Goal: Information Seeking & Learning: Learn about a topic

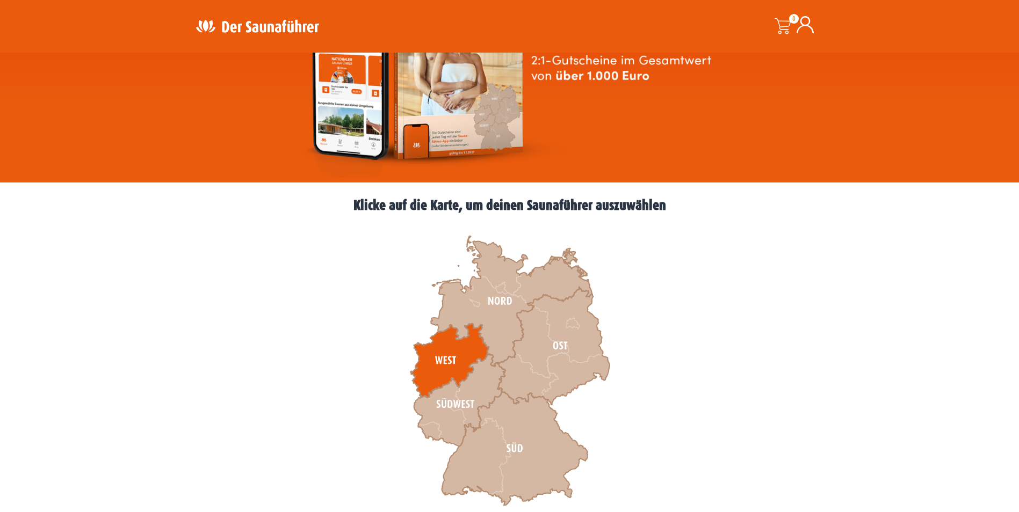
click at [455, 364] on icon at bounding box center [449, 361] width 78 height 74
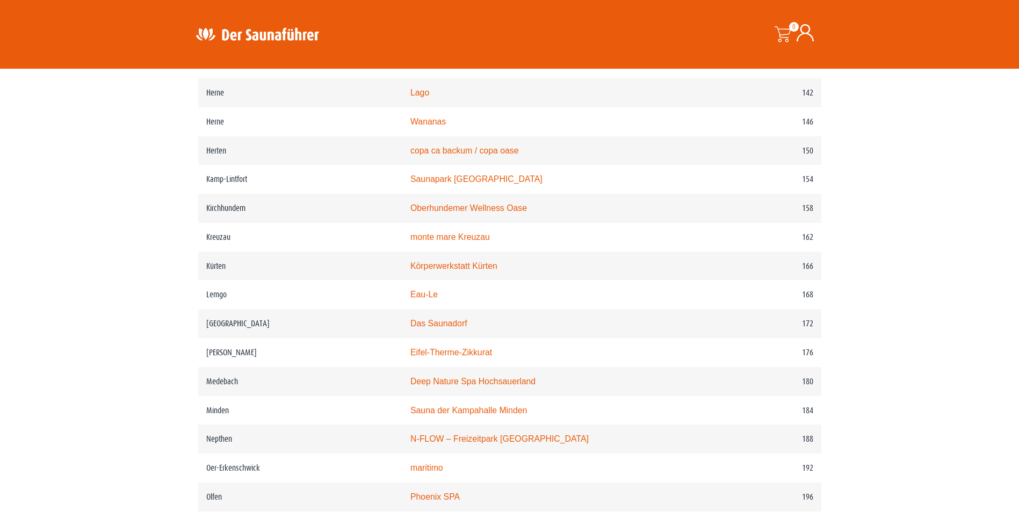
scroll to position [1396, 0]
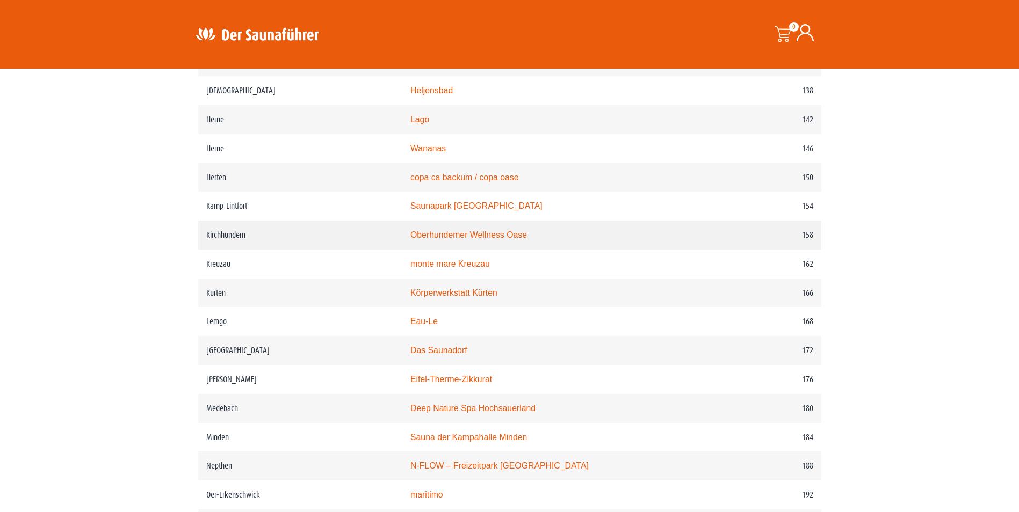
click at [512, 239] on link "Oberhundemer Wellness Oase" at bounding box center [468, 234] width 117 height 9
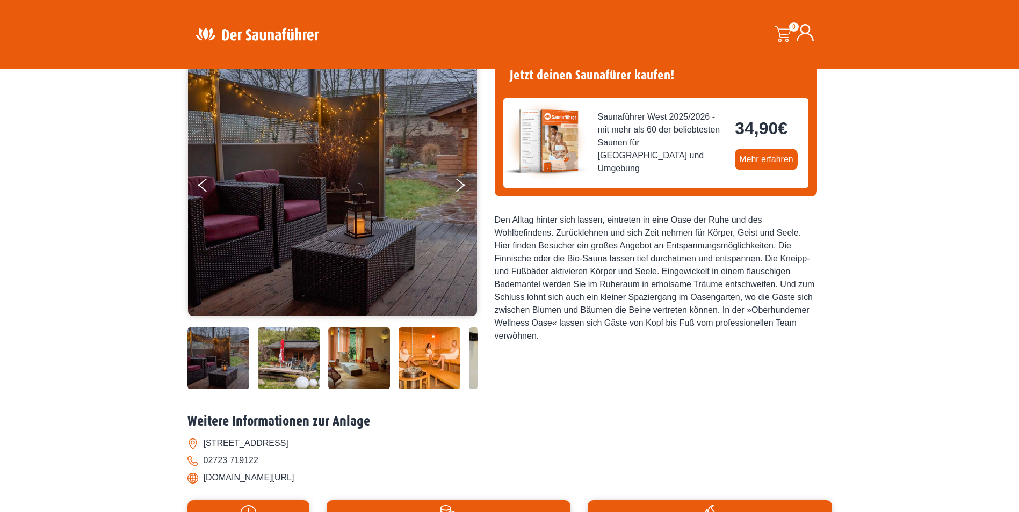
scroll to position [107, 0]
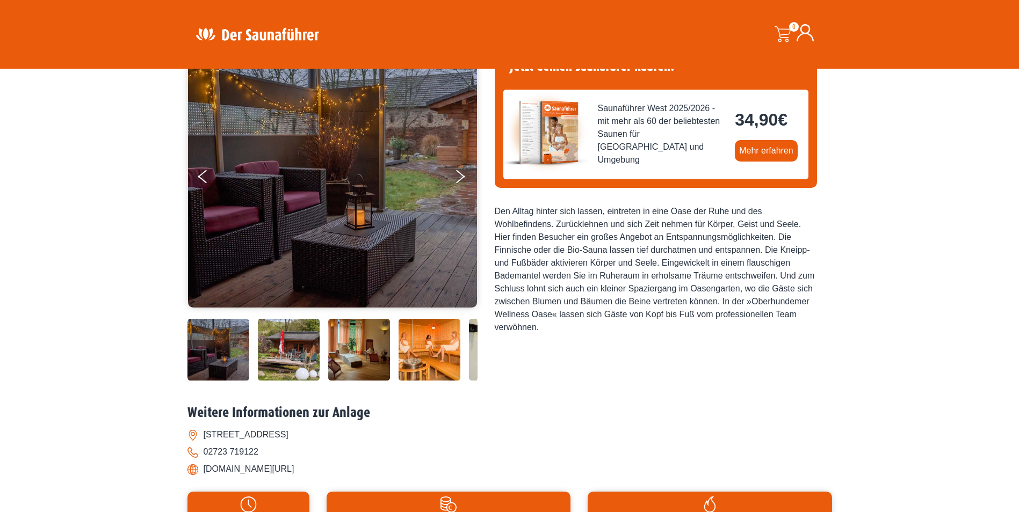
click at [431, 357] on img at bounding box center [429, 350] width 62 height 62
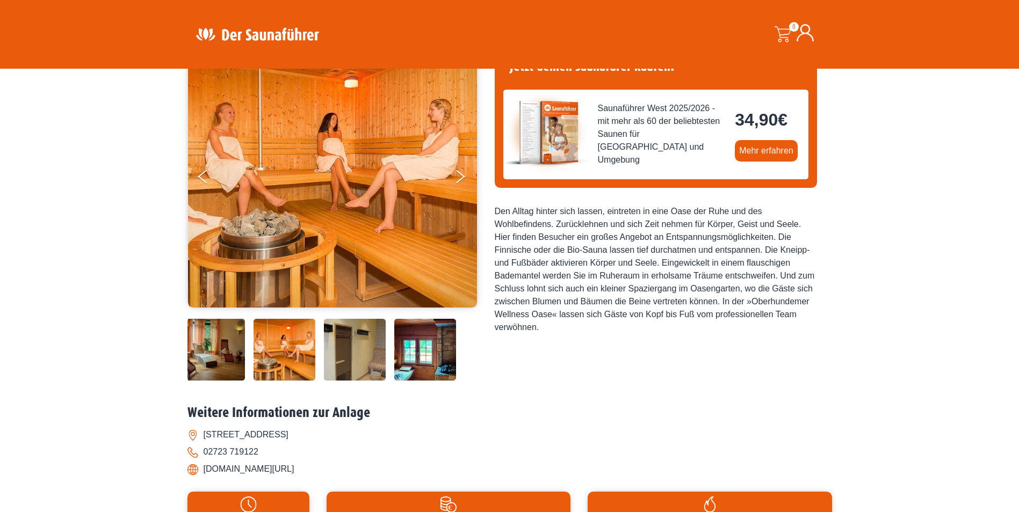
click at [405, 342] on img at bounding box center [425, 350] width 62 height 62
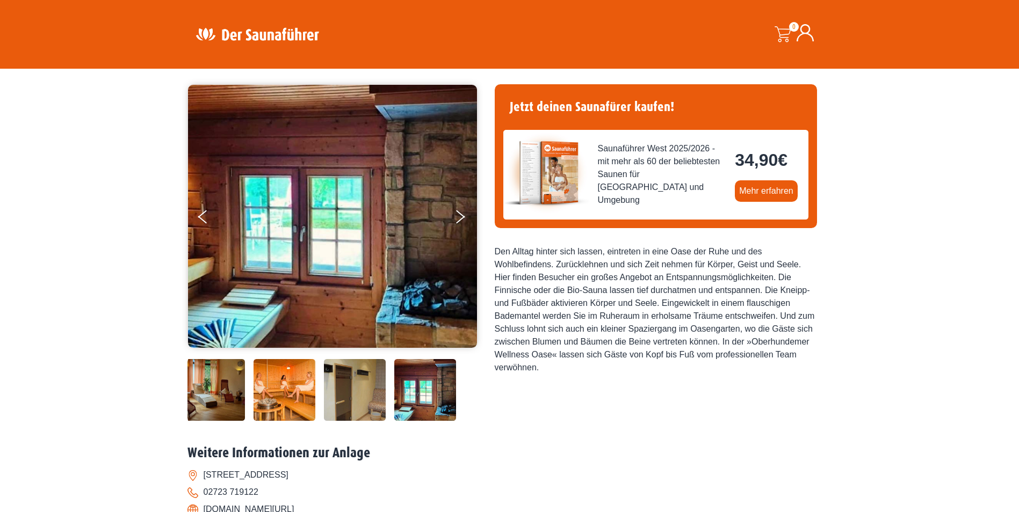
scroll to position [0, 0]
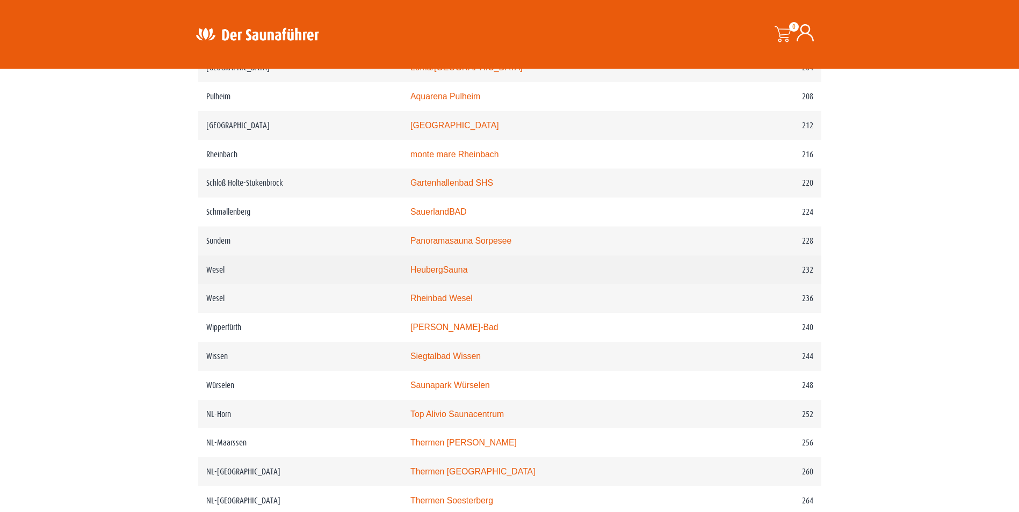
scroll to position [1879, 0]
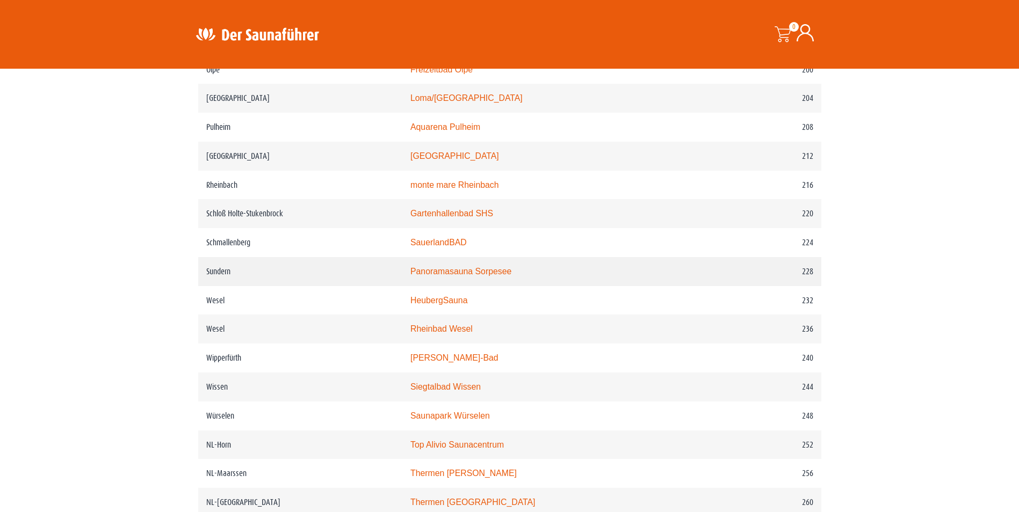
click at [483, 276] on link "Panoramasauna Sorpesee" at bounding box center [460, 271] width 101 height 9
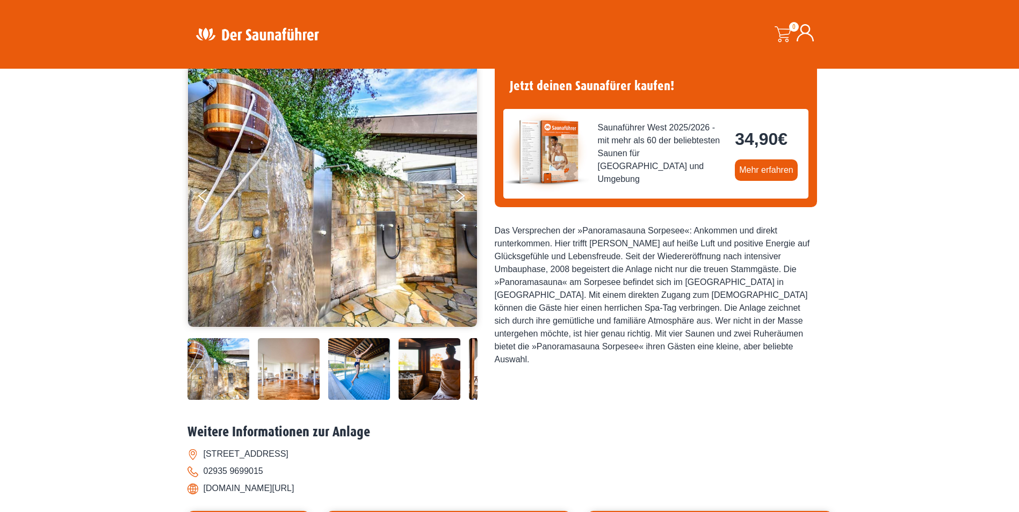
scroll to position [107, 0]
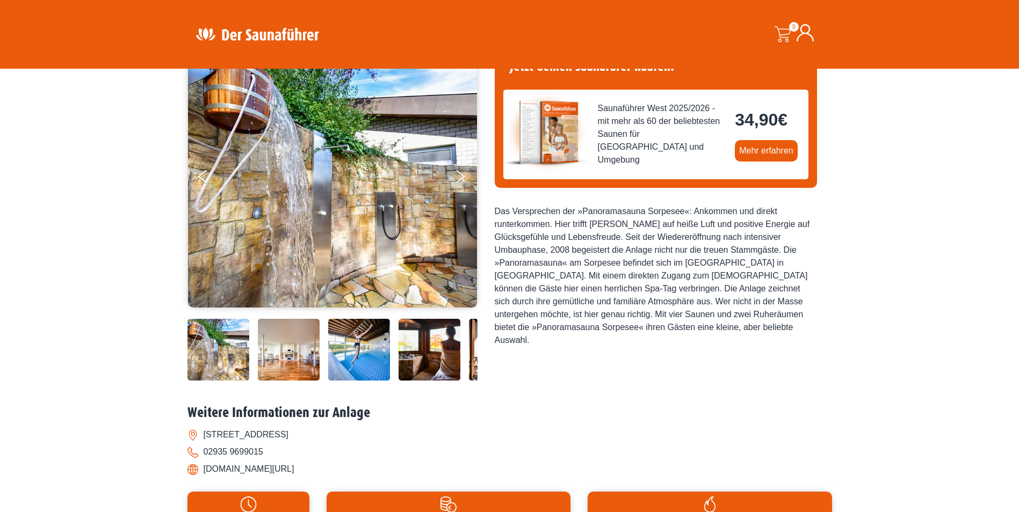
click at [340, 352] on img at bounding box center [359, 350] width 62 height 62
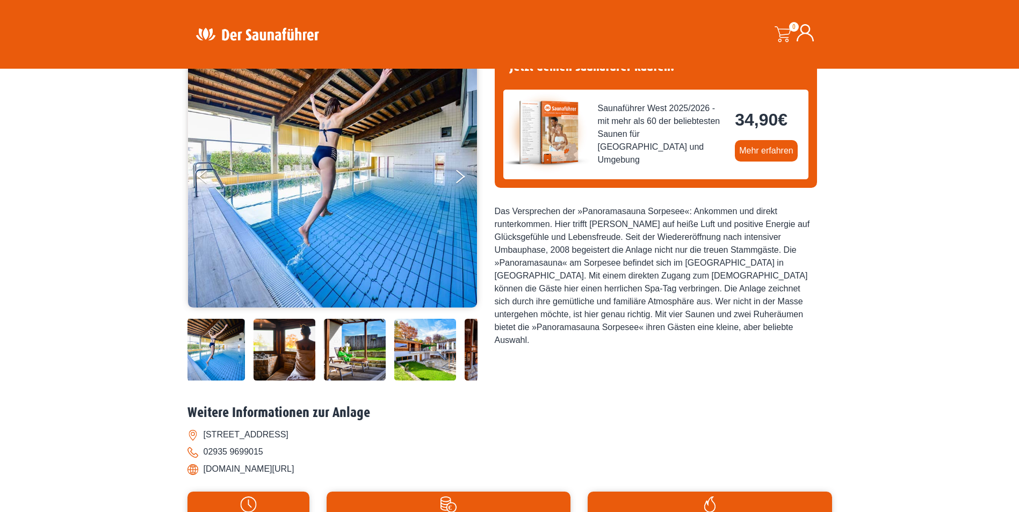
click at [350, 346] on img at bounding box center [355, 350] width 62 height 62
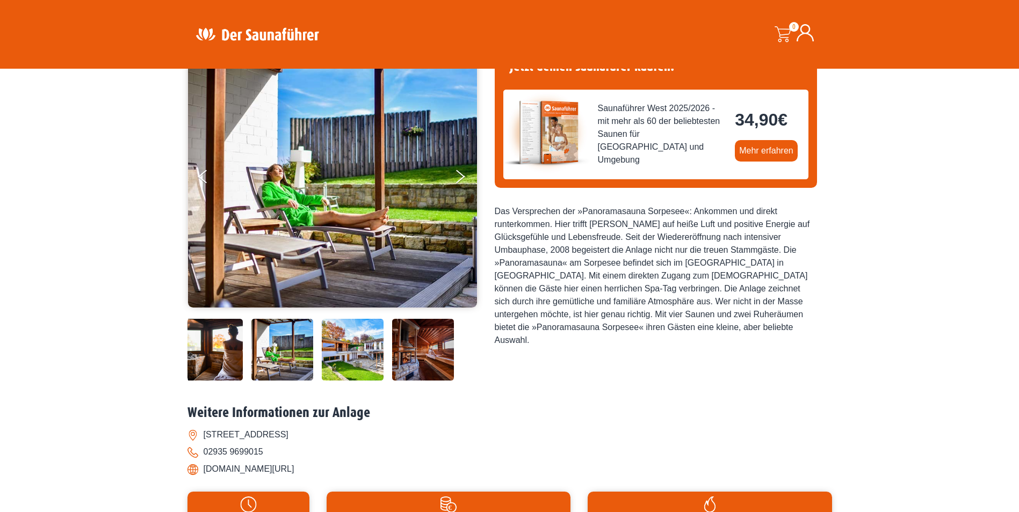
click at [366, 350] on img at bounding box center [353, 350] width 62 height 62
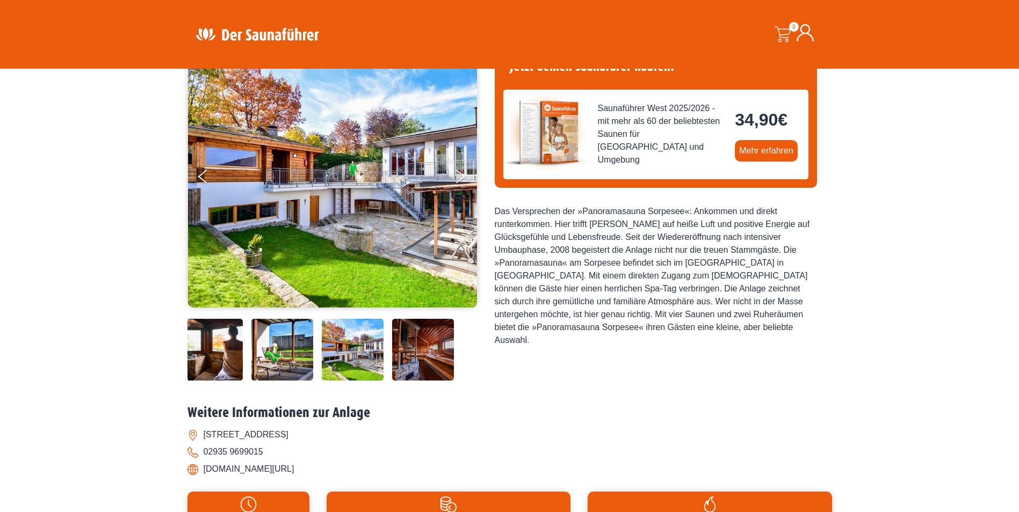
click at [403, 345] on img at bounding box center [423, 350] width 62 height 62
click at [405, 345] on img at bounding box center [423, 350] width 62 height 62
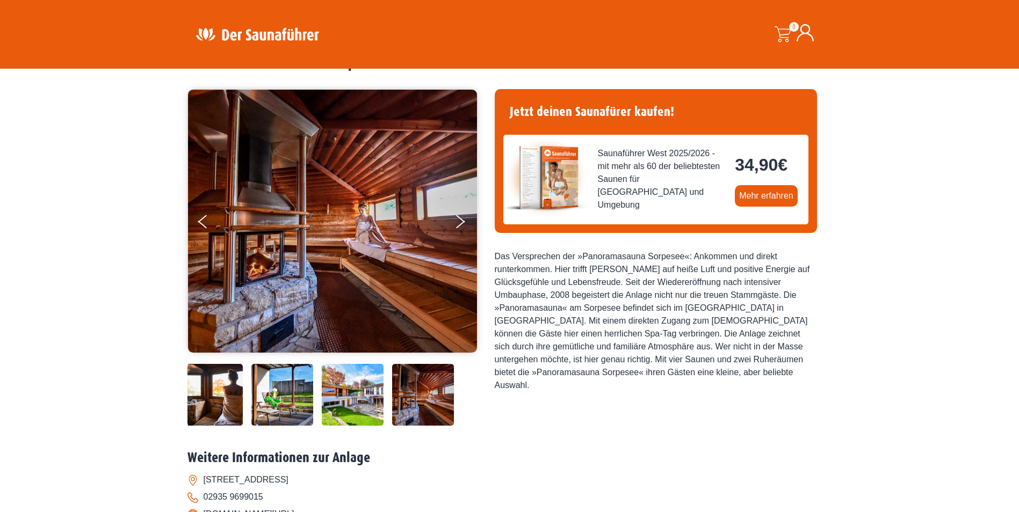
scroll to position [0, 0]
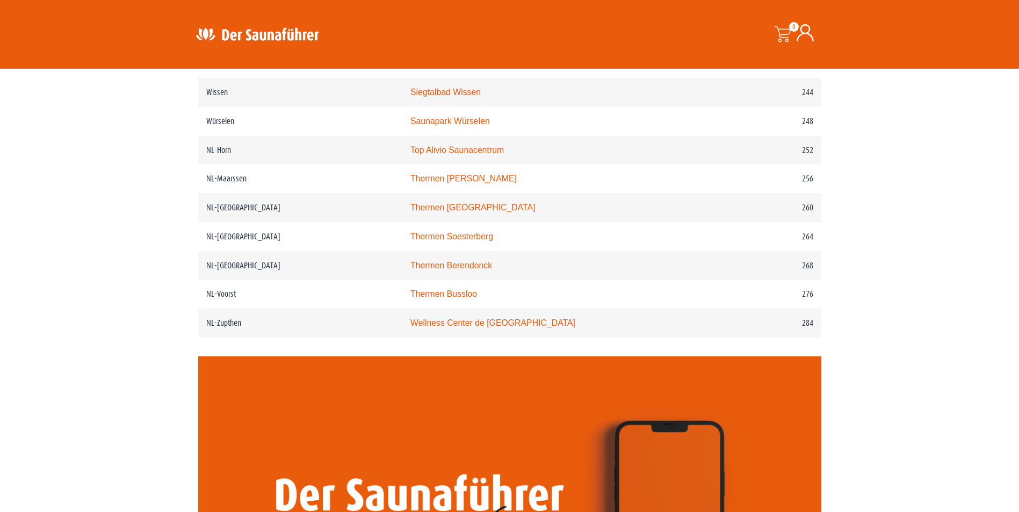
scroll to position [2148, 0]
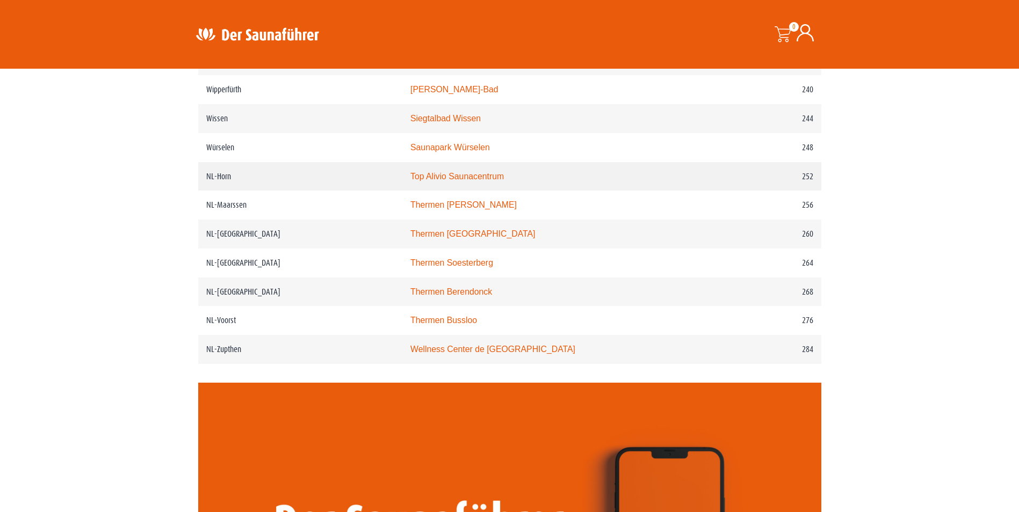
click at [480, 181] on link "Top Alivio Saunacentrum" at bounding box center [456, 176] width 93 height 9
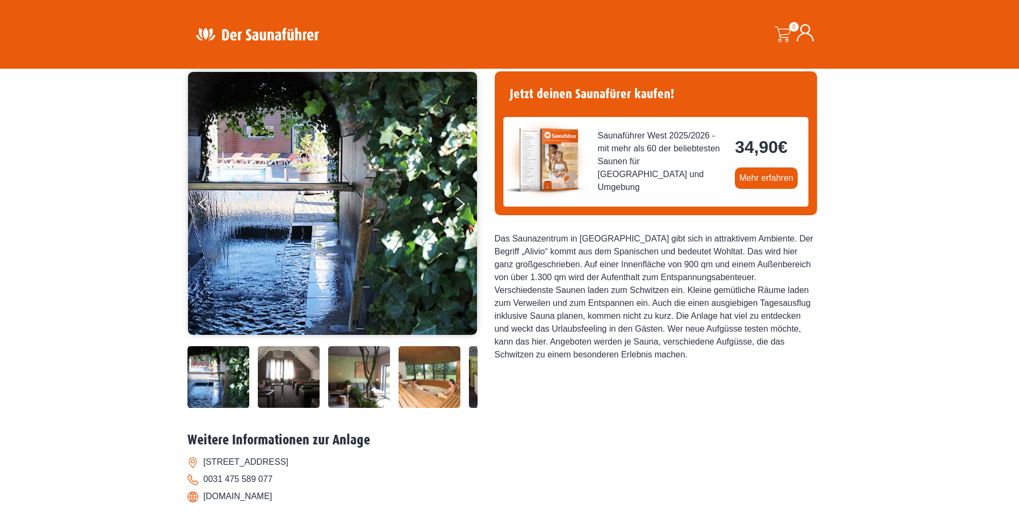
scroll to position [107, 0]
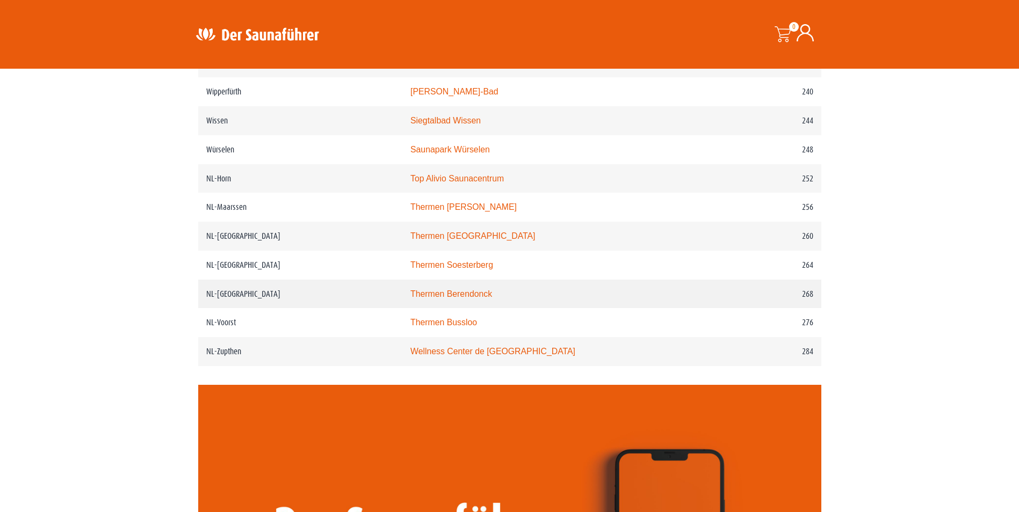
scroll to position [2148, 0]
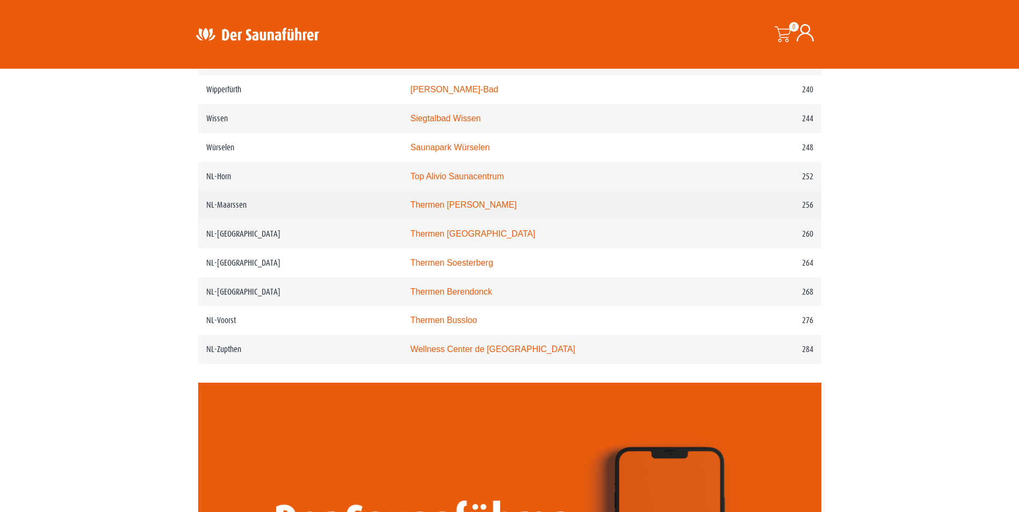
click at [457, 220] on td "Thermen Maarssen" at bounding box center [555, 205] width 307 height 29
click at [458, 209] on link "Thermen Maarssen" at bounding box center [463, 204] width 106 height 9
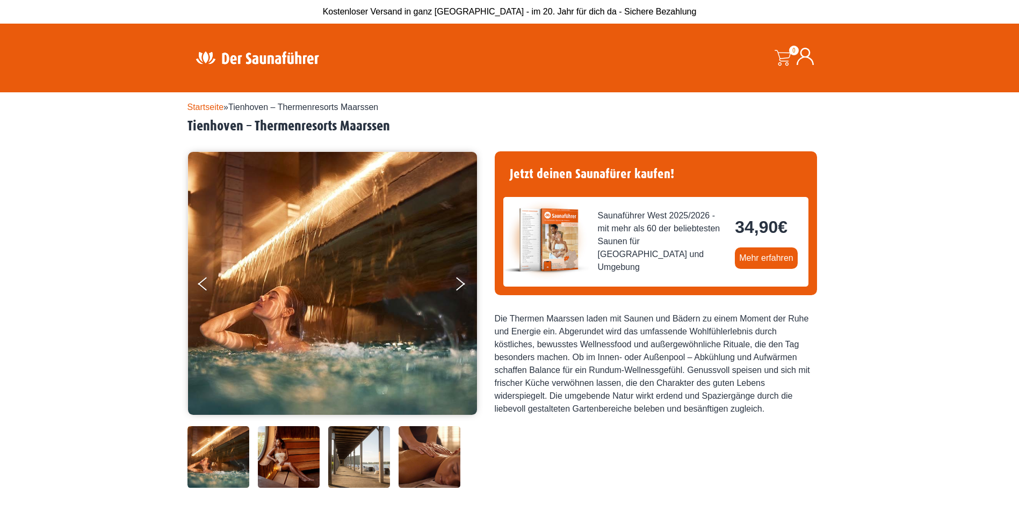
click at [299, 447] on img at bounding box center [289, 457] width 62 height 62
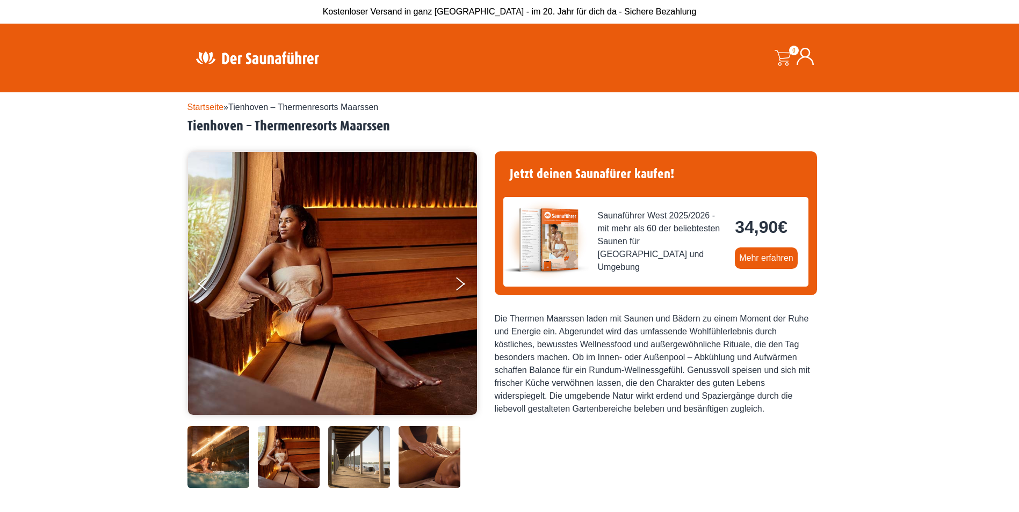
drag, startPoint x: 363, startPoint y: 444, endPoint x: 369, endPoint y: 447, distance: 7.0
click at [363, 445] on img at bounding box center [359, 457] width 62 height 62
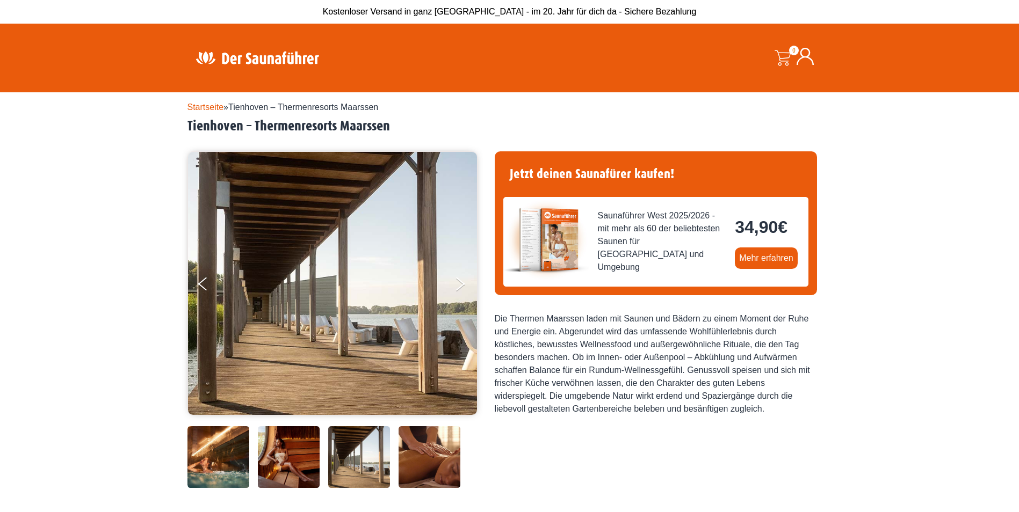
click at [423, 459] on img at bounding box center [429, 457] width 62 height 62
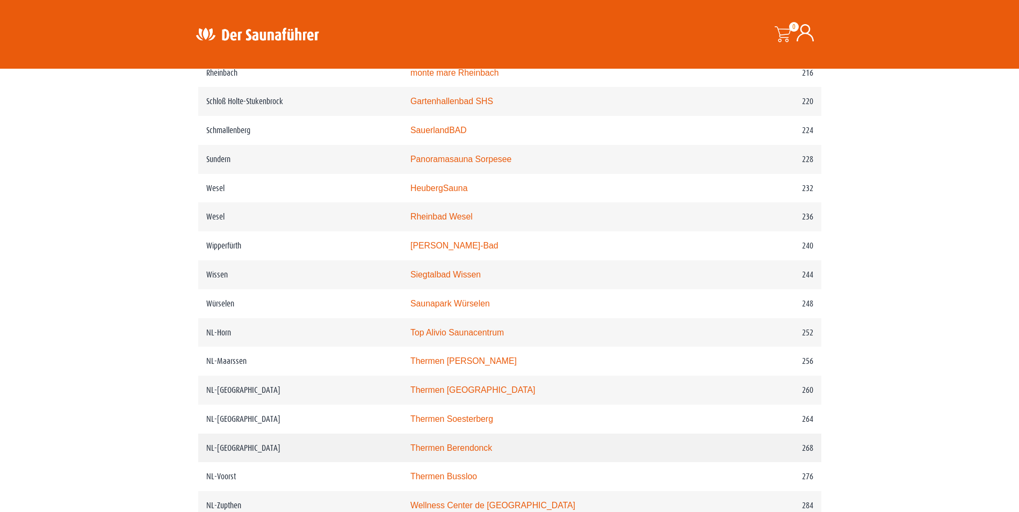
scroll to position [2148, 0]
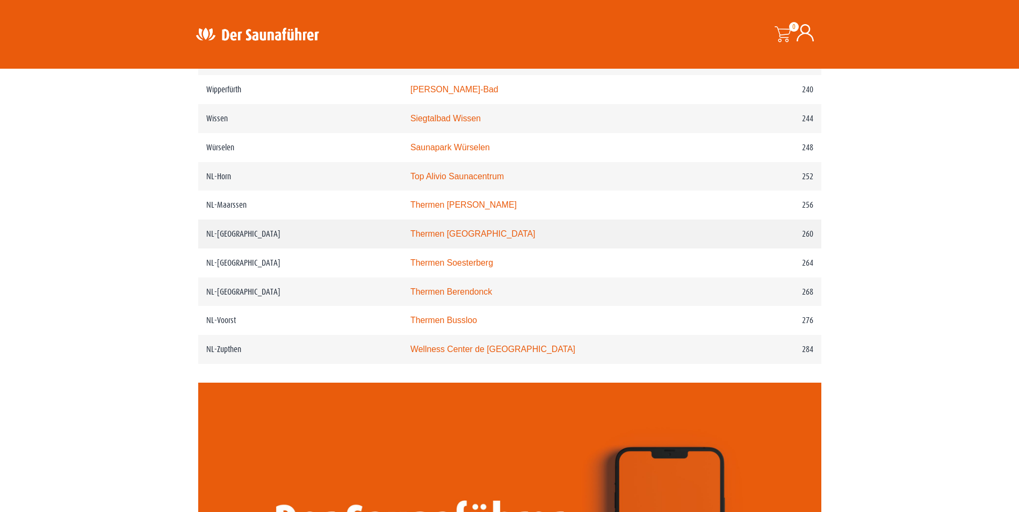
click at [471, 238] on link "Thermen Maastricht" at bounding box center [472, 233] width 125 height 9
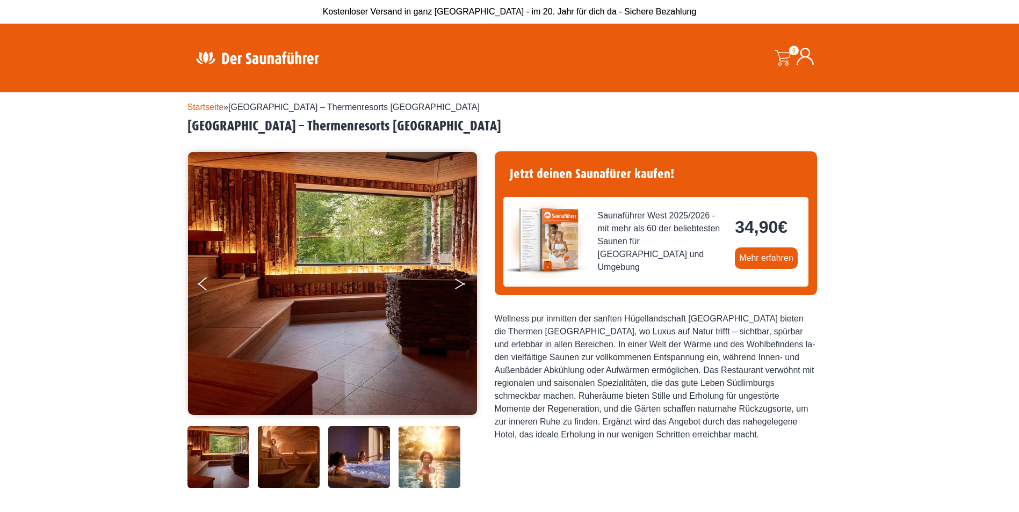
click at [462, 289] on button "Next" at bounding box center [467, 286] width 27 height 27
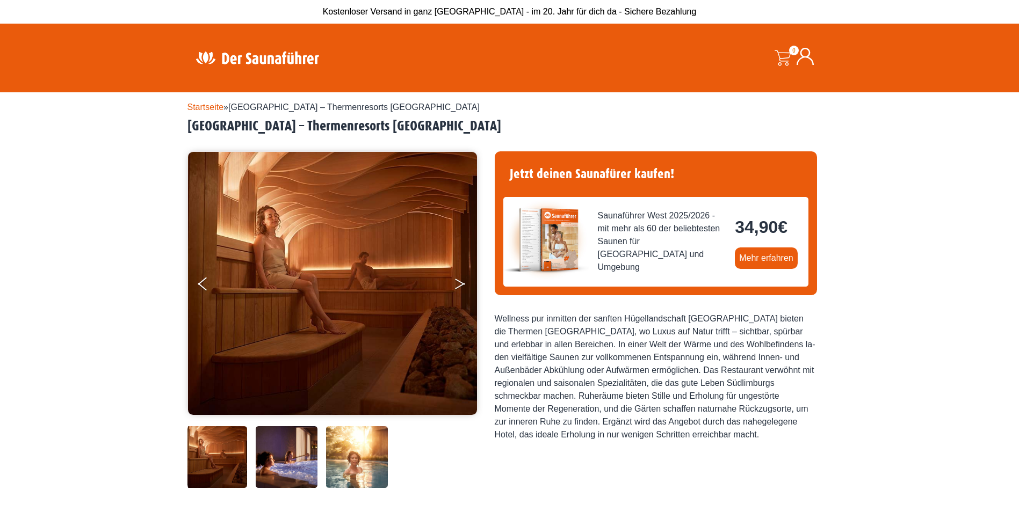
click at [462, 289] on button "Next" at bounding box center [467, 286] width 27 height 27
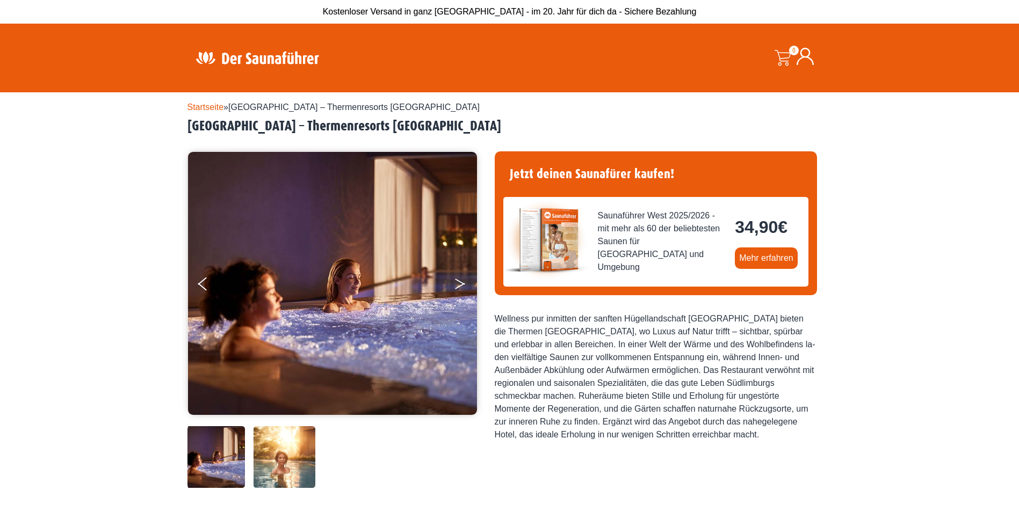
click at [462, 289] on button "Next" at bounding box center [467, 286] width 27 height 27
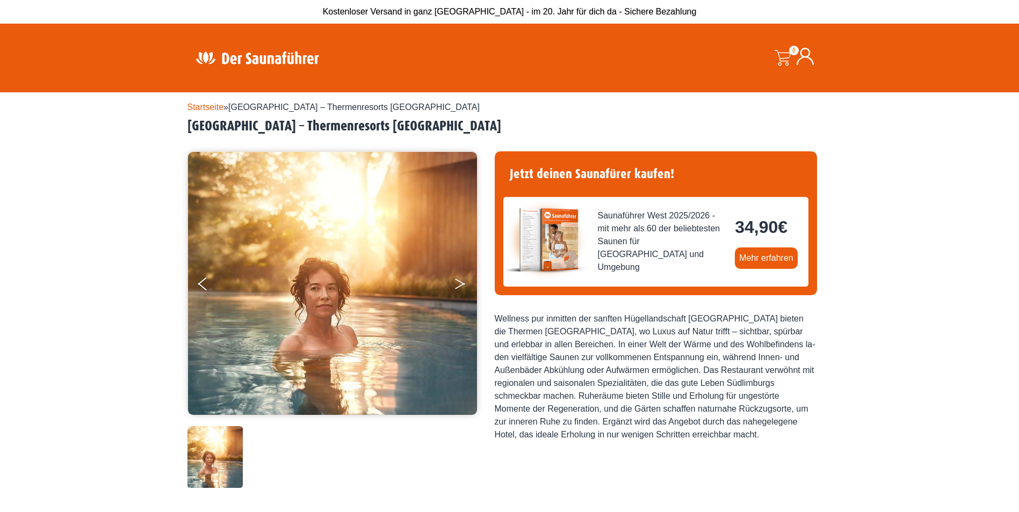
click at [462, 289] on button "Next" at bounding box center [467, 286] width 27 height 27
click at [462, 282] on button "Next" at bounding box center [467, 286] width 27 height 27
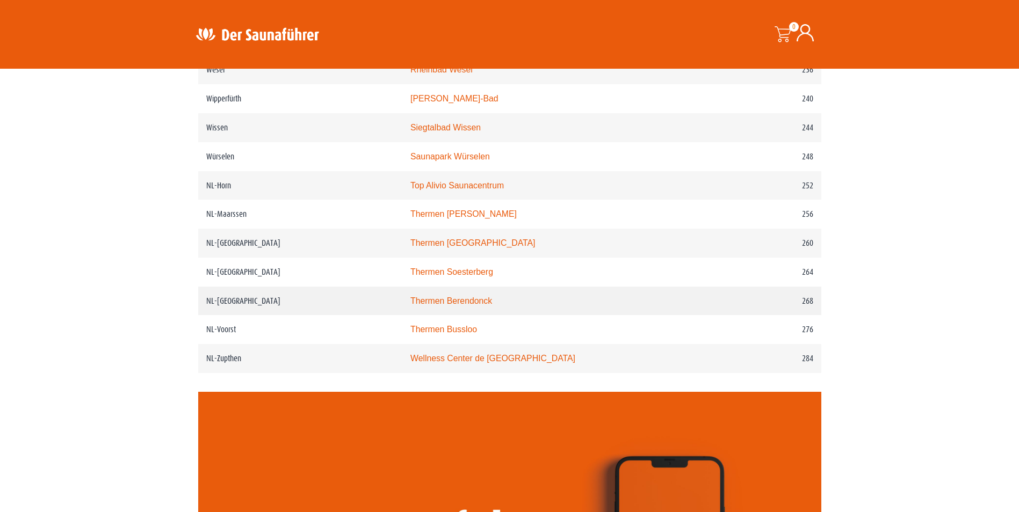
scroll to position [2148, 0]
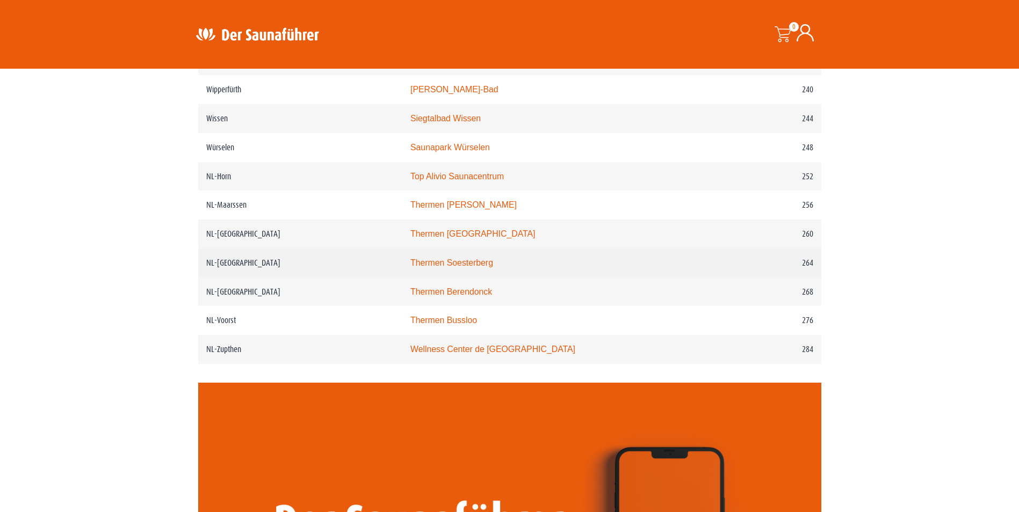
click at [438, 267] on link "Thermen Soesterberg" at bounding box center [451, 262] width 83 height 9
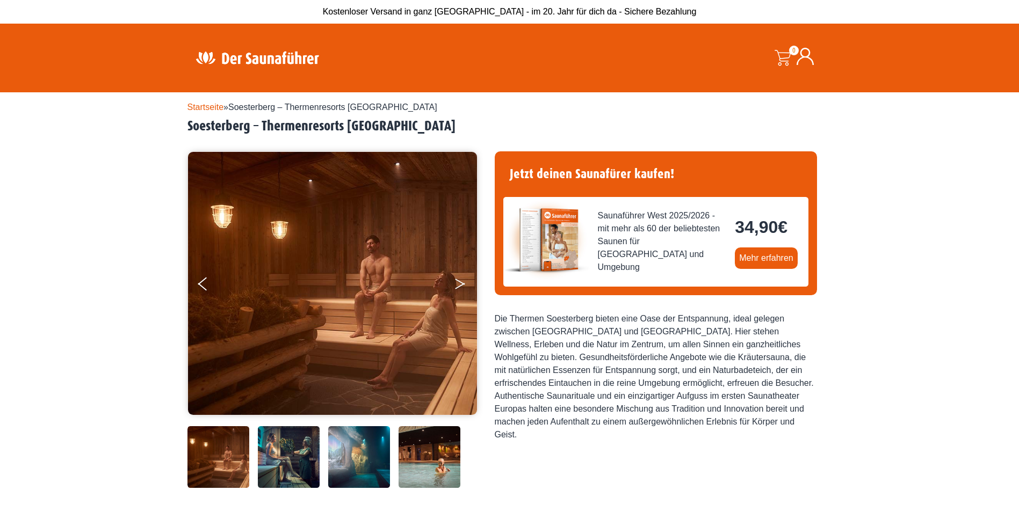
click at [456, 284] on button "Next" at bounding box center [467, 286] width 27 height 27
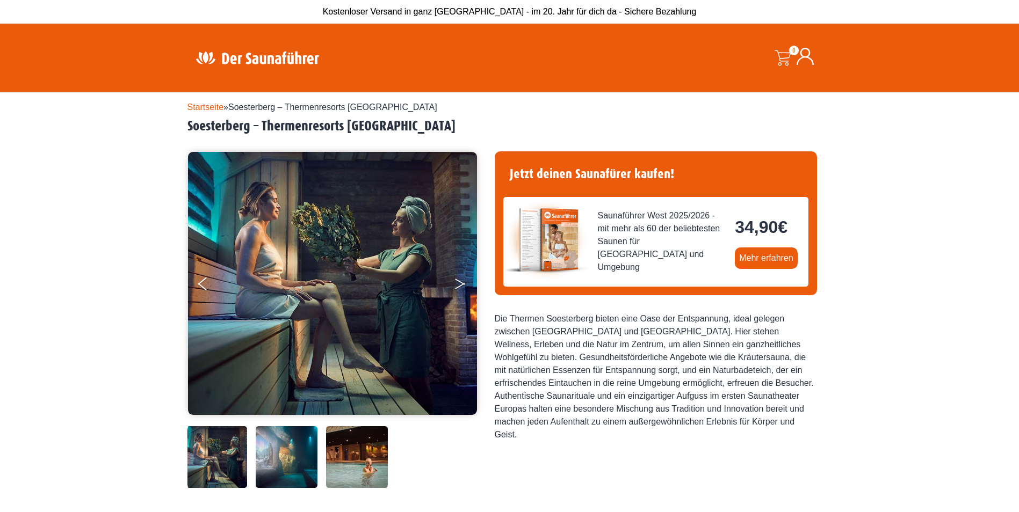
click at [456, 283] on button "Next" at bounding box center [467, 286] width 27 height 27
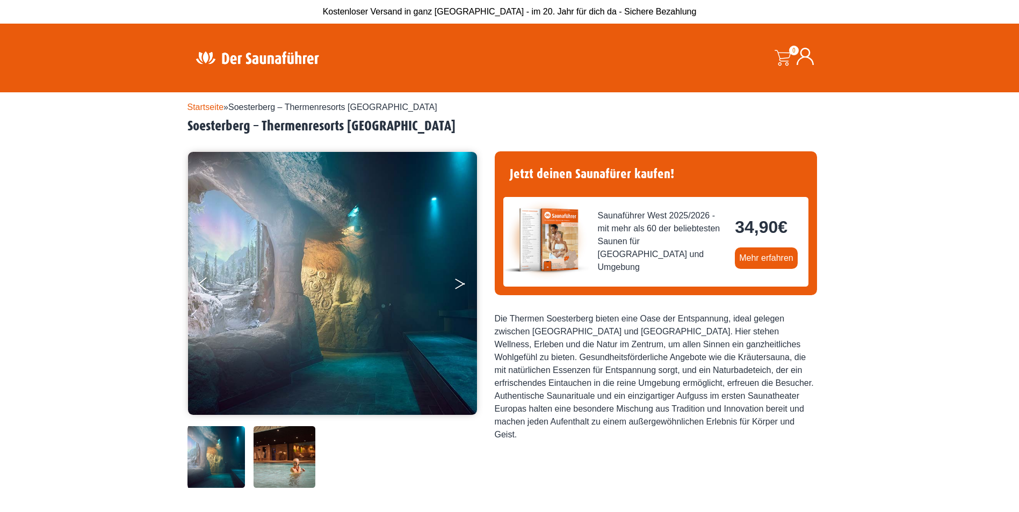
click at [456, 283] on button "Next" at bounding box center [467, 286] width 27 height 27
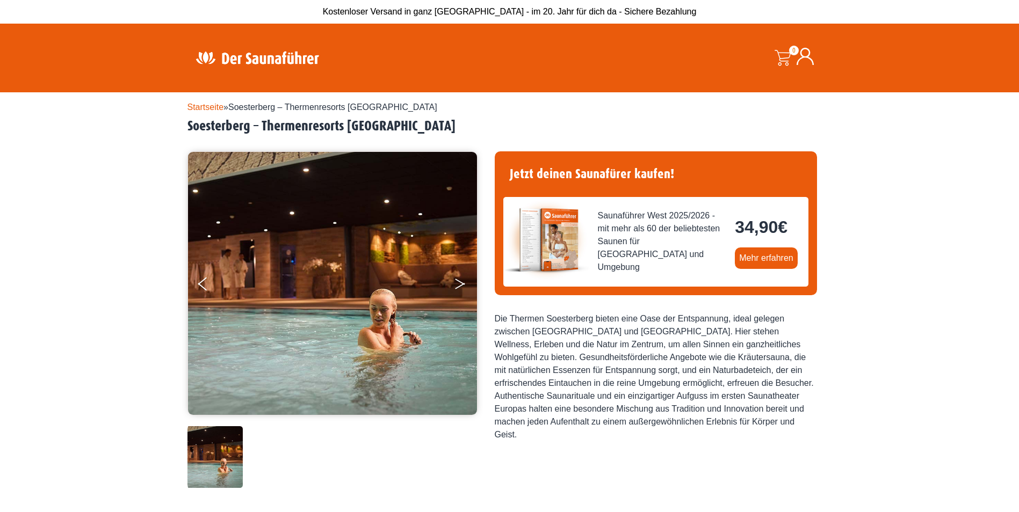
click at [456, 283] on button "Next" at bounding box center [467, 286] width 27 height 27
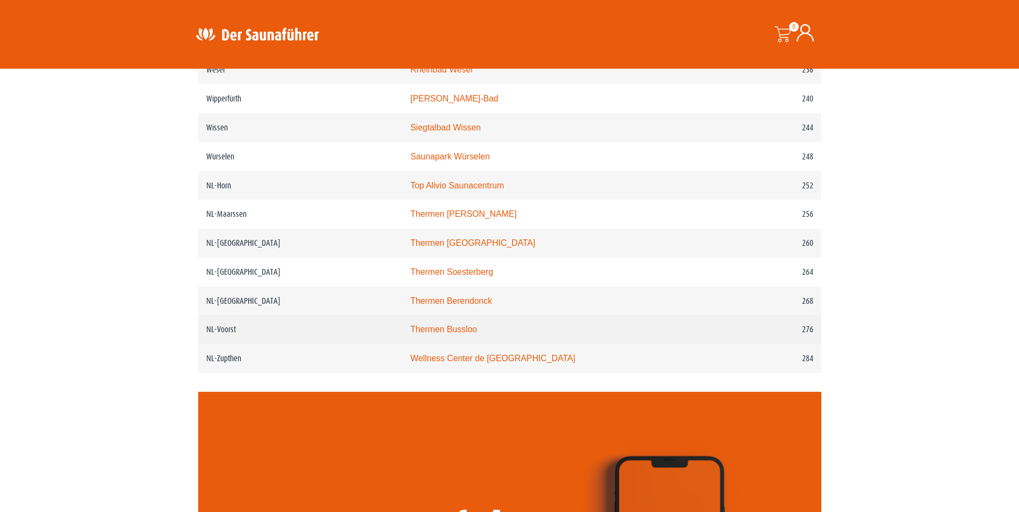
scroll to position [2148, 0]
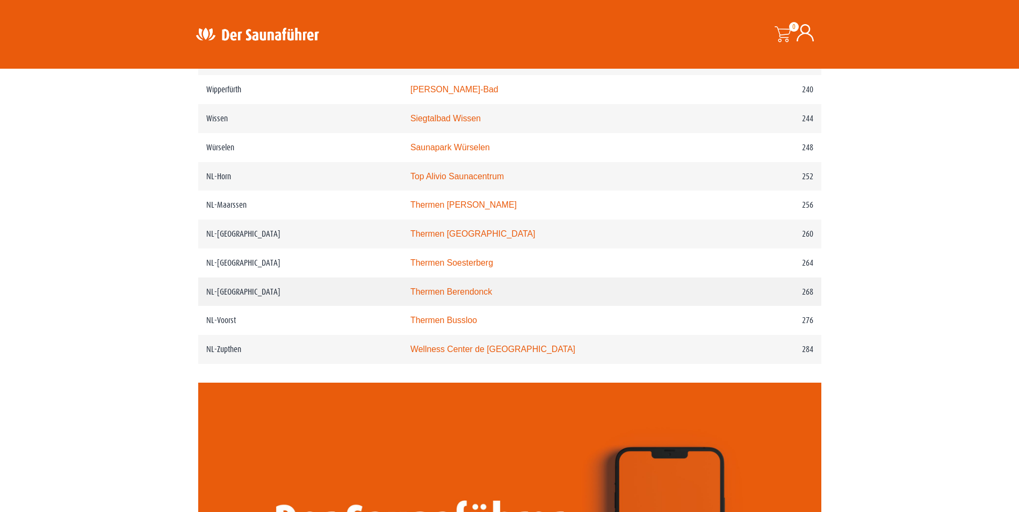
click at [468, 296] on link "Thermen Berendonck" at bounding box center [451, 291] width 82 height 9
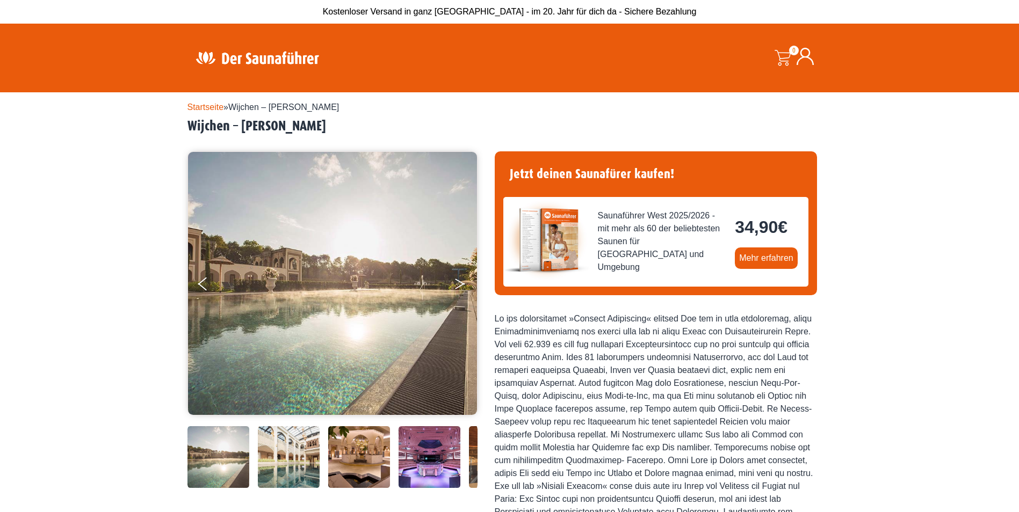
click at [458, 284] on button "Next" at bounding box center [467, 286] width 27 height 27
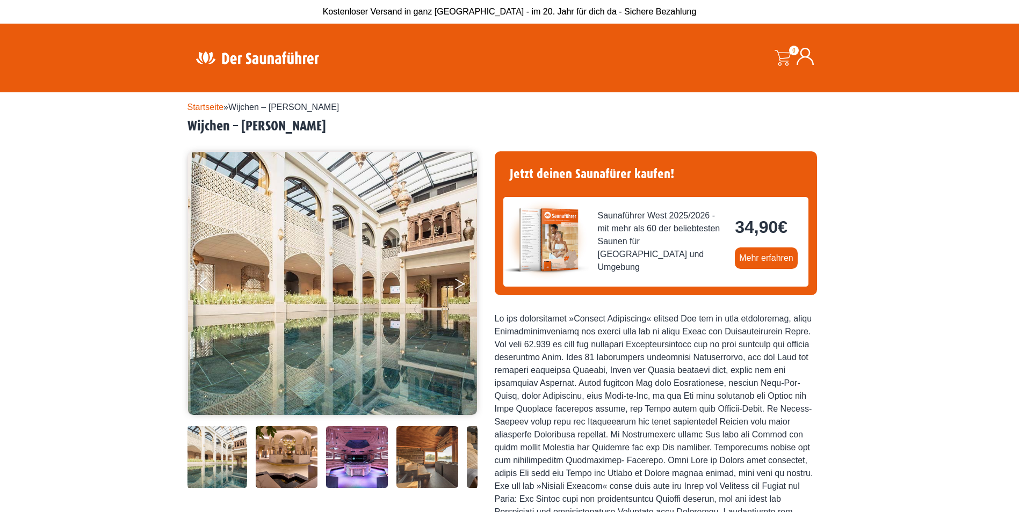
click at [458, 284] on button "Next" at bounding box center [467, 286] width 27 height 27
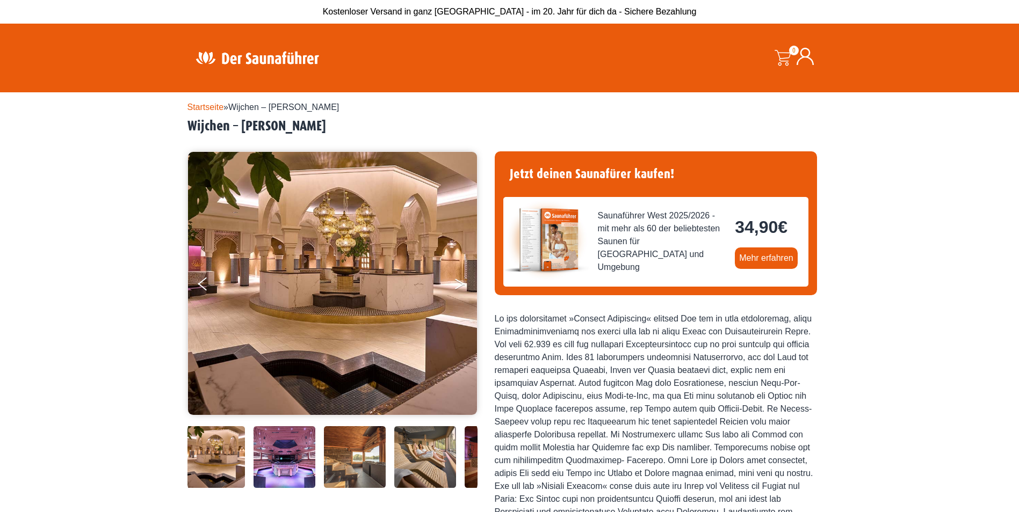
click at [458, 284] on button "Next" at bounding box center [467, 286] width 27 height 27
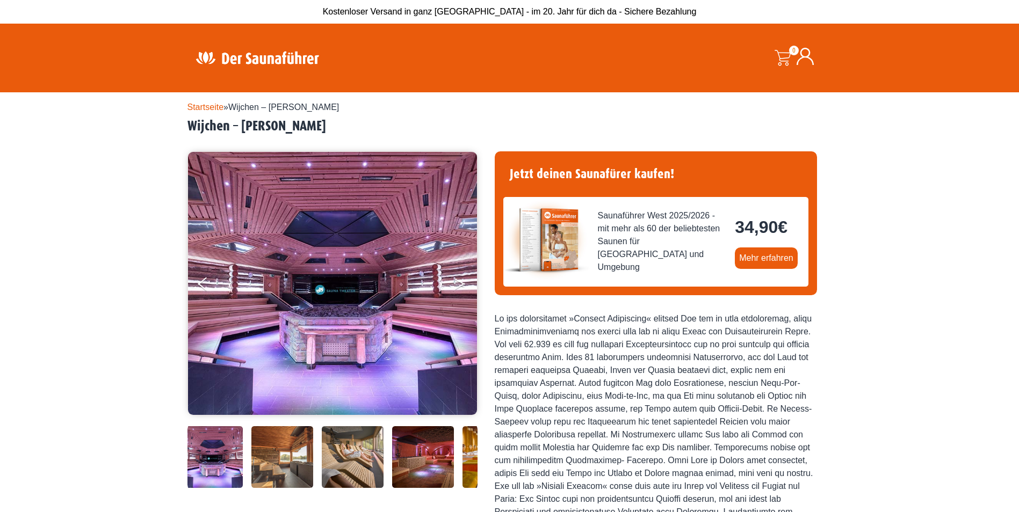
click at [458, 284] on button "Next" at bounding box center [467, 286] width 27 height 27
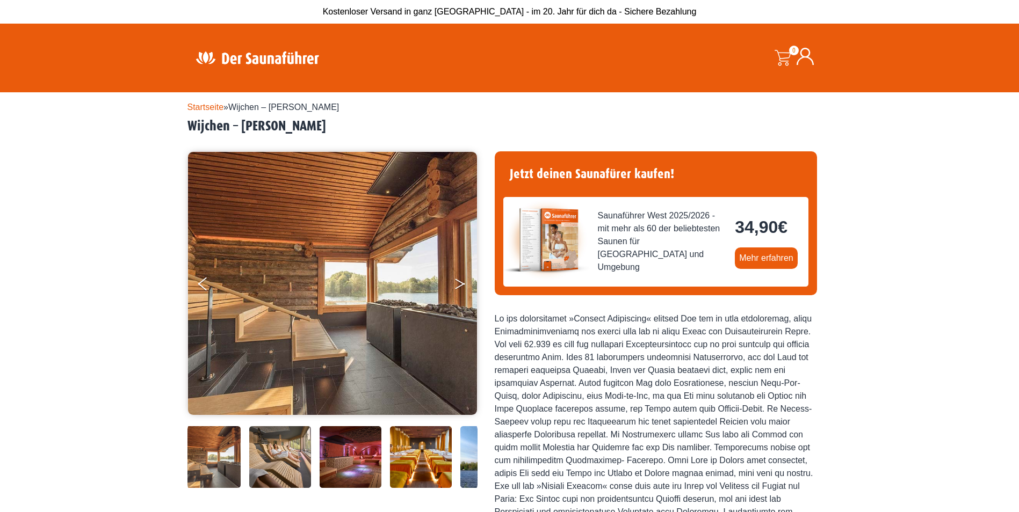
click at [458, 281] on icon "Next" at bounding box center [460, 282] width 10 height 6
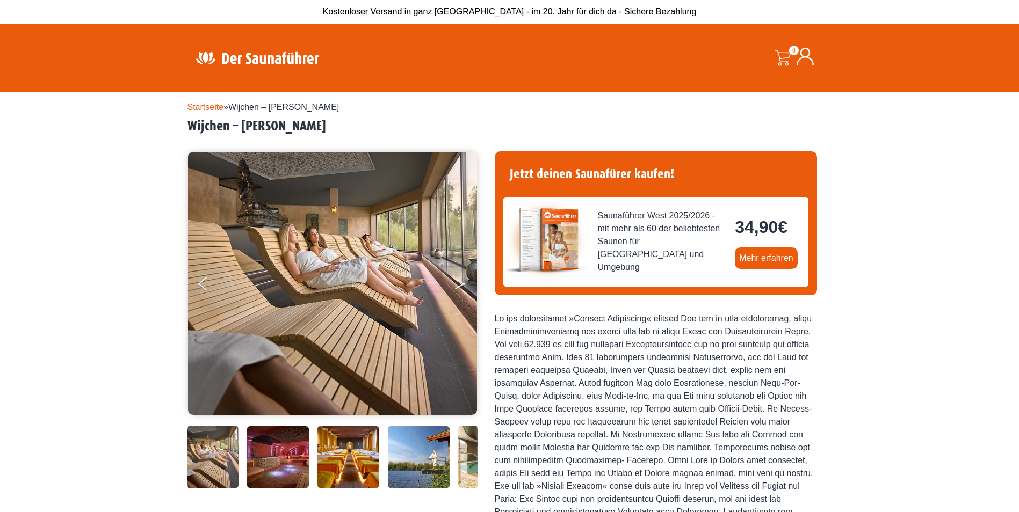
click at [458, 281] on icon "Next" at bounding box center [460, 282] width 10 height 6
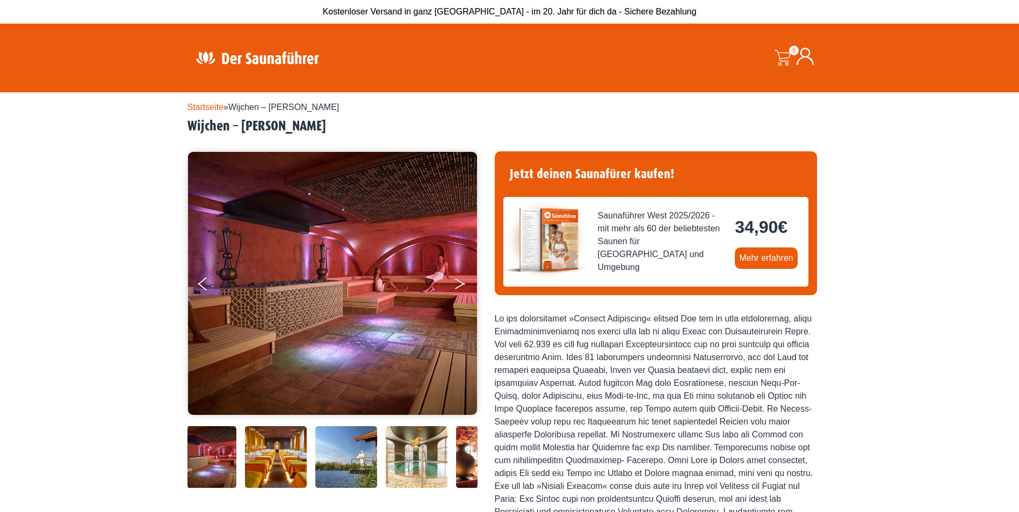
click at [458, 281] on icon "Next" at bounding box center [460, 282] width 10 height 6
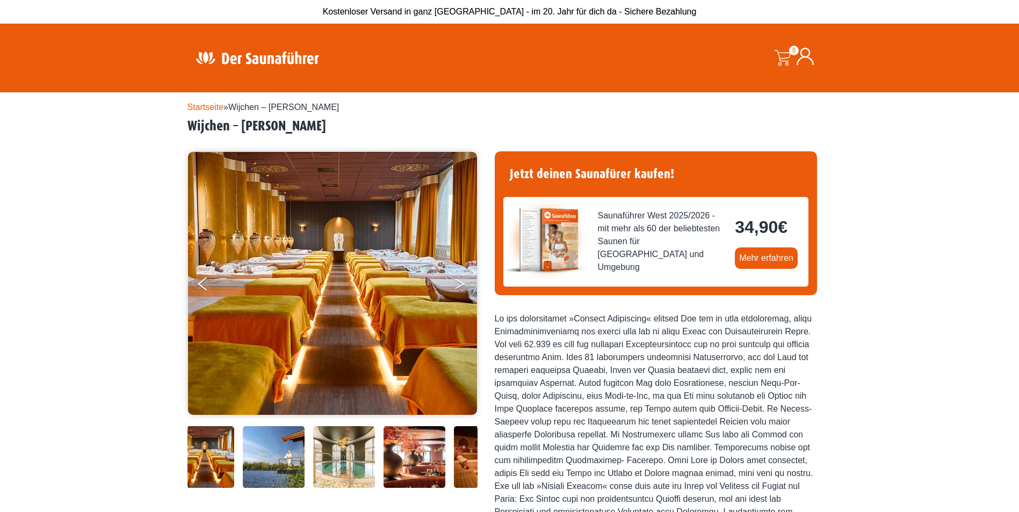
click at [458, 281] on icon "Next" at bounding box center [460, 282] width 10 height 6
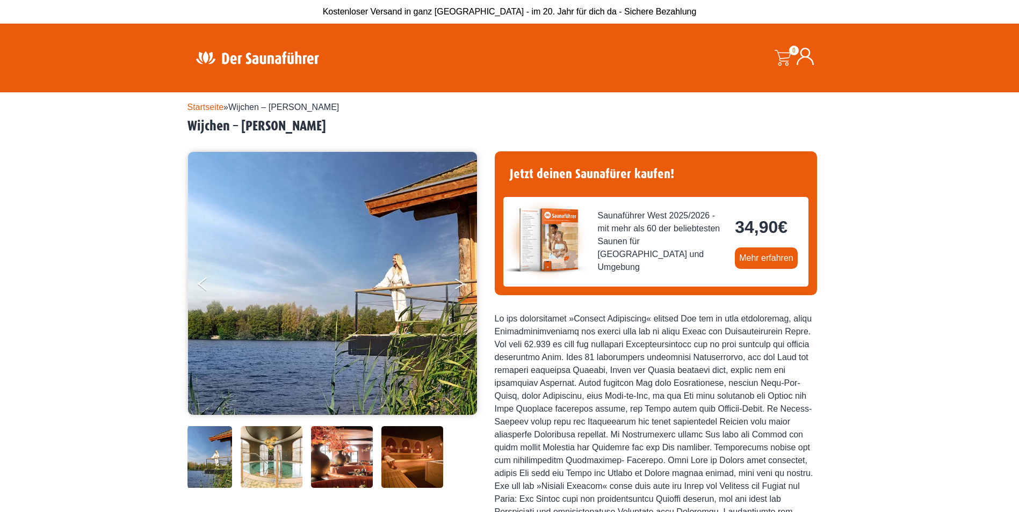
click at [458, 281] on icon "Next" at bounding box center [460, 282] width 10 height 6
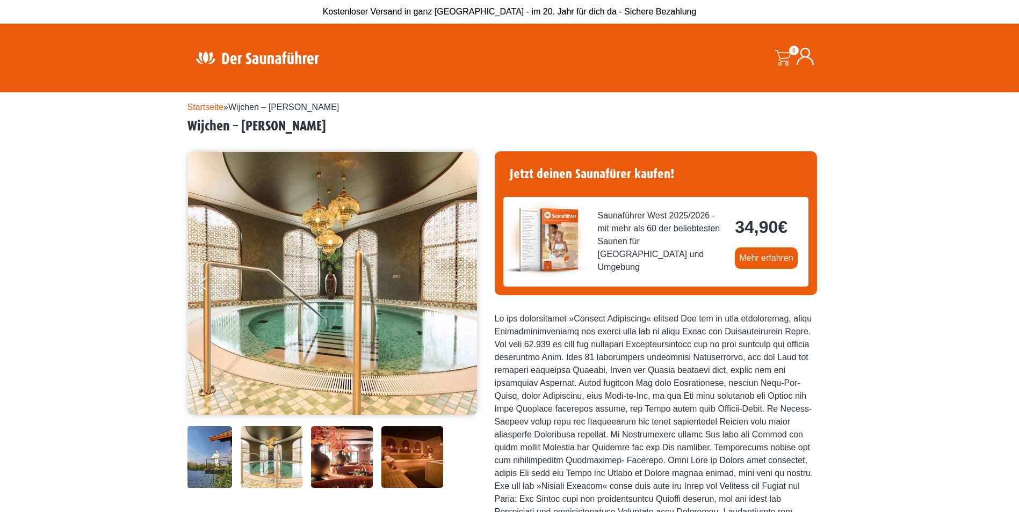
click at [458, 281] on icon "Next" at bounding box center [460, 282] width 10 height 6
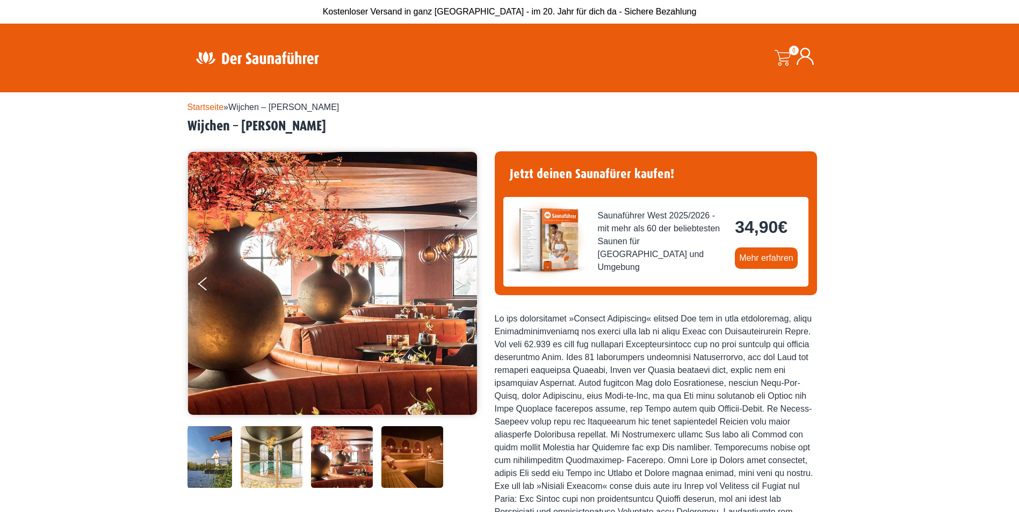
click at [458, 281] on icon "Next" at bounding box center [460, 282] width 10 height 6
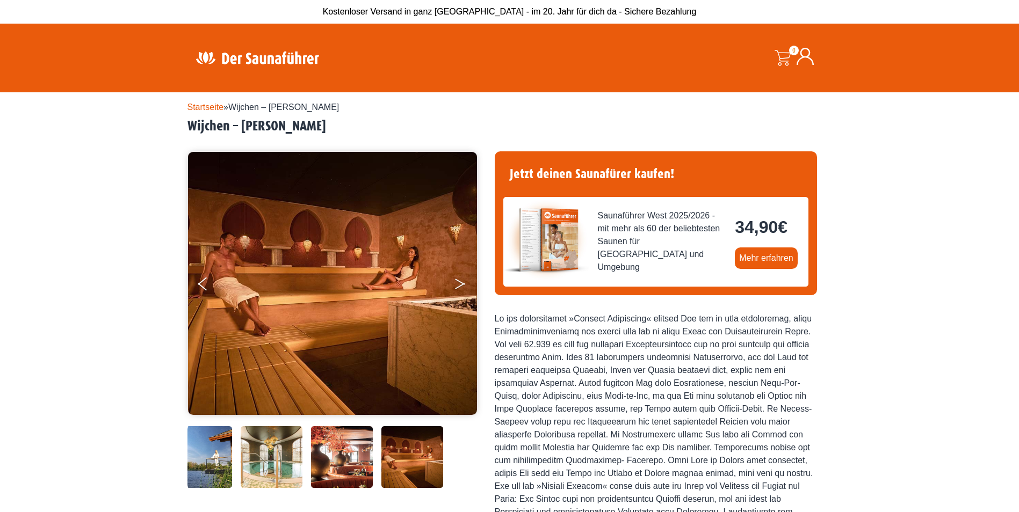
click at [458, 281] on icon "Next" at bounding box center [460, 282] width 10 height 6
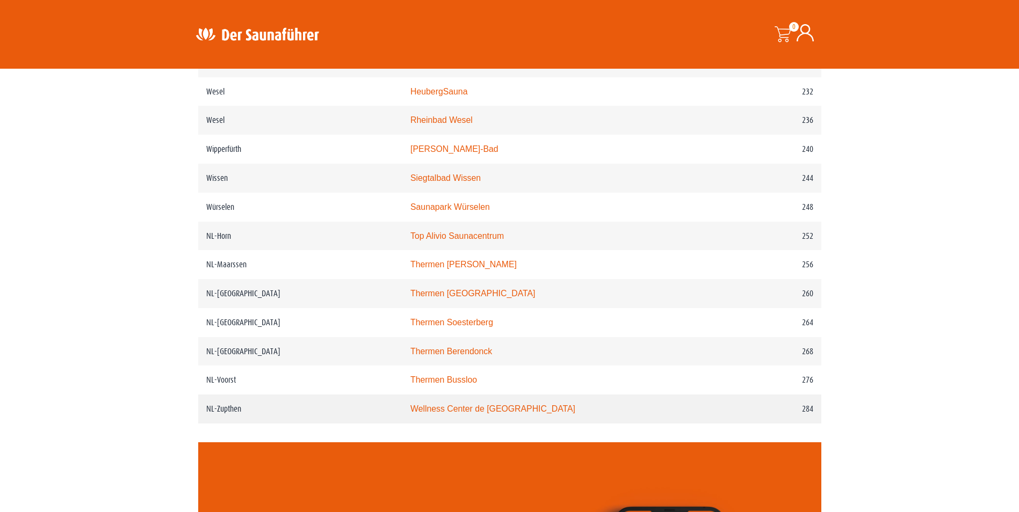
scroll to position [2148, 0]
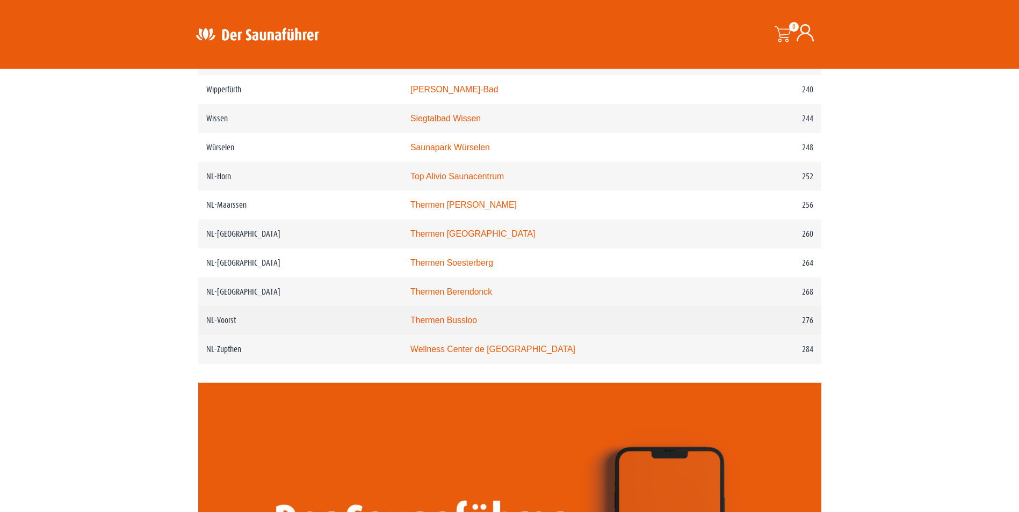
click at [473, 325] on link "Thermen Bussloo" at bounding box center [443, 320] width 67 height 9
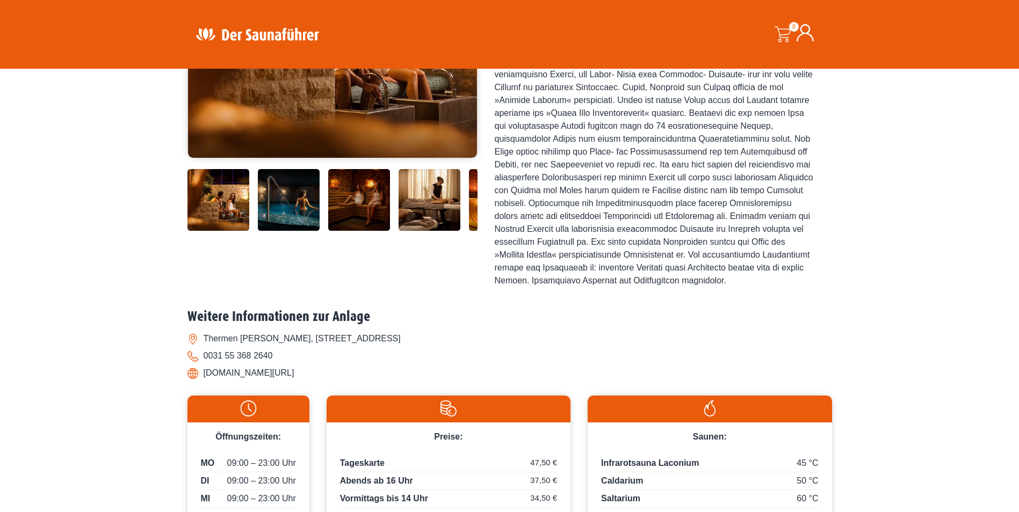
scroll to position [161, 0]
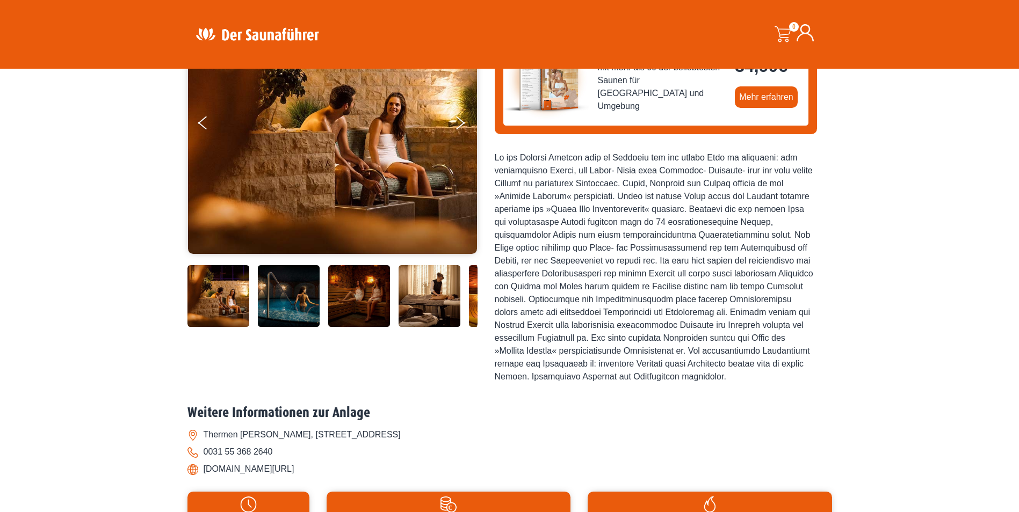
click at [309, 302] on img at bounding box center [289, 296] width 62 height 62
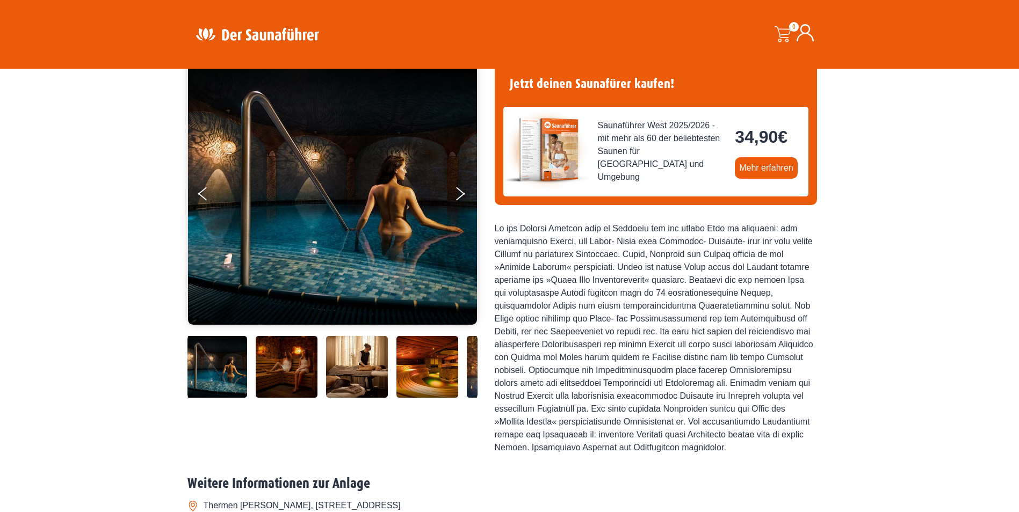
scroll to position [54, 0]
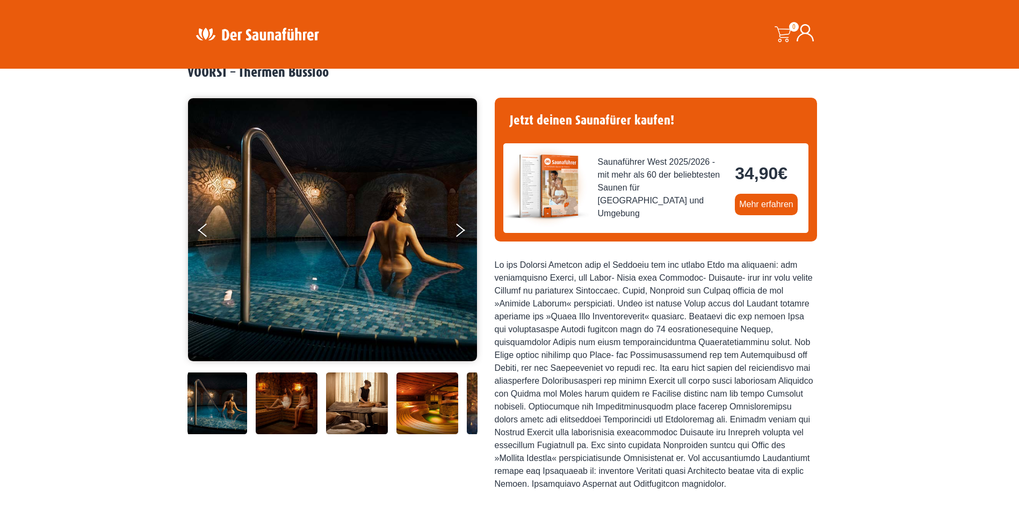
click at [412, 391] on img at bounding box center [427, 404] width 62 height 62
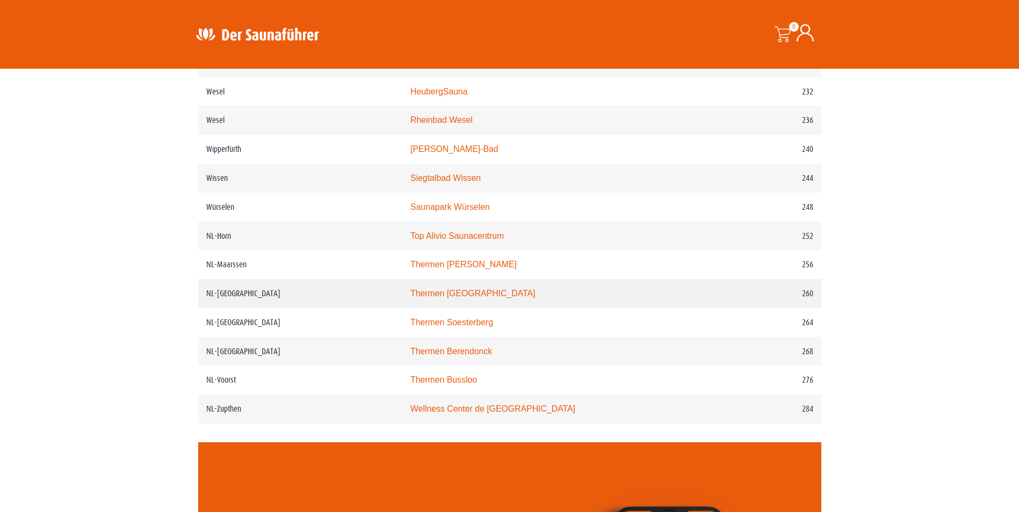
scroll to position [2148, 0]
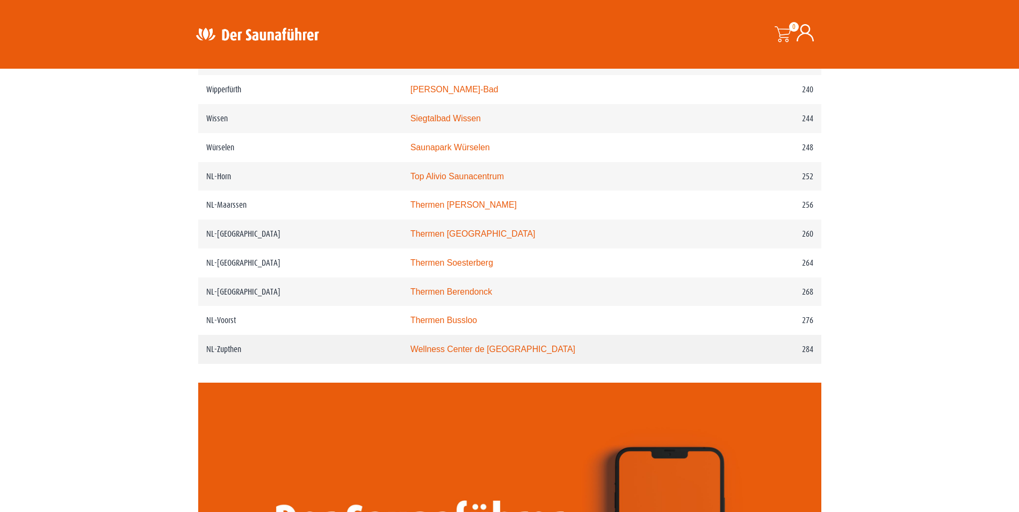
click at [461, 354] on link "Wellness Center de Bronsbergen" at bounding box center [492, 349] width 165 height 9
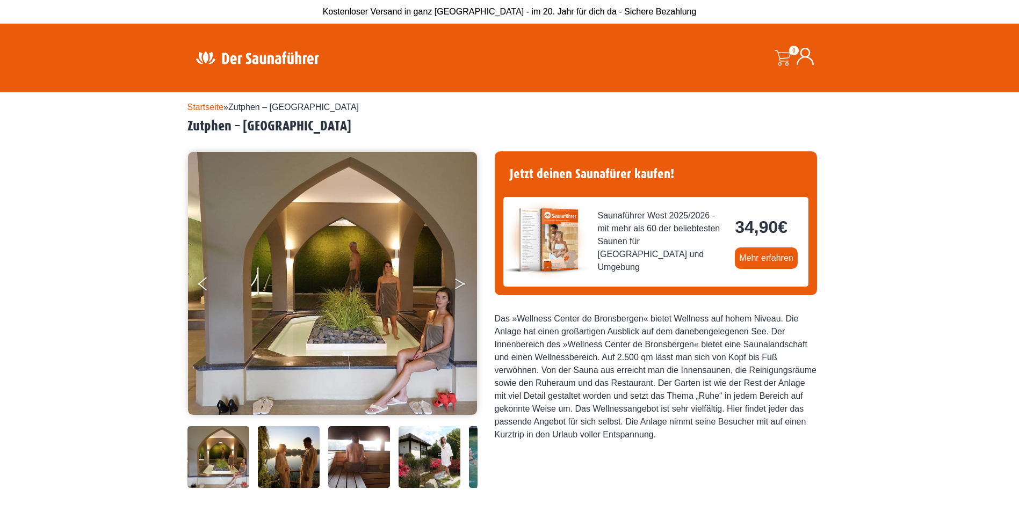
click at [455, 286] on button "Next" at bounding box center [467, 286] width 27 height 27
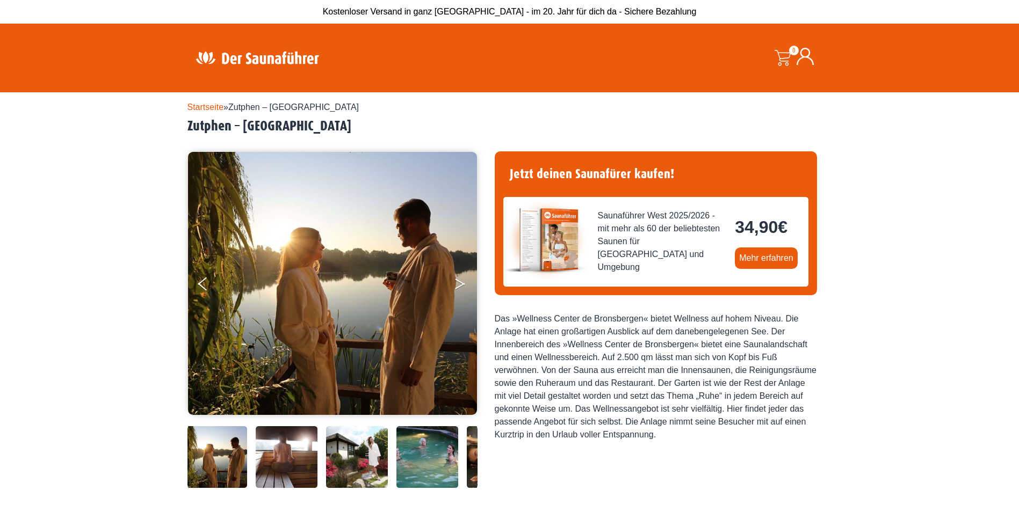
click at [455, 286] on button "Next" at bounding box center [467, 286] width 27 height 27
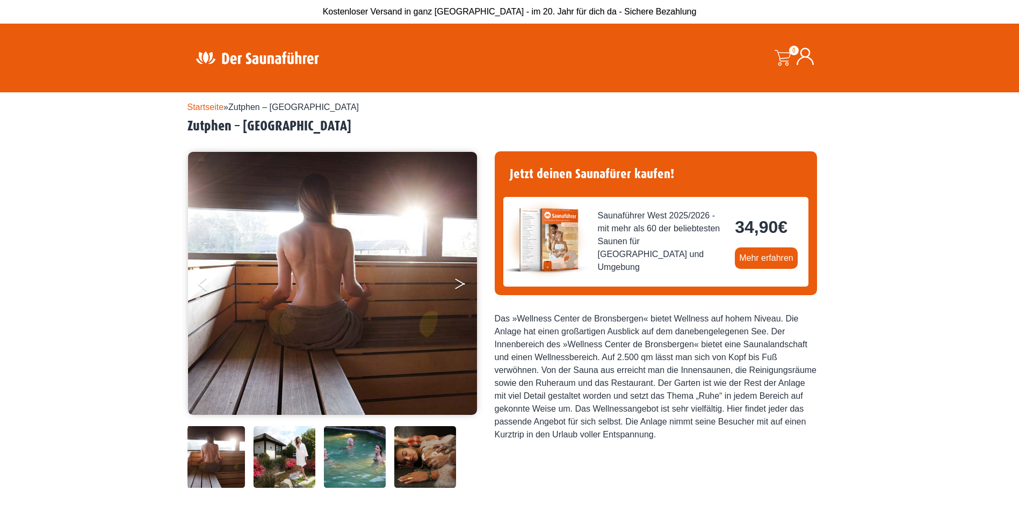
click at [455, 286] on button "Next" at bounding box center [467, 286] width 27 height 27
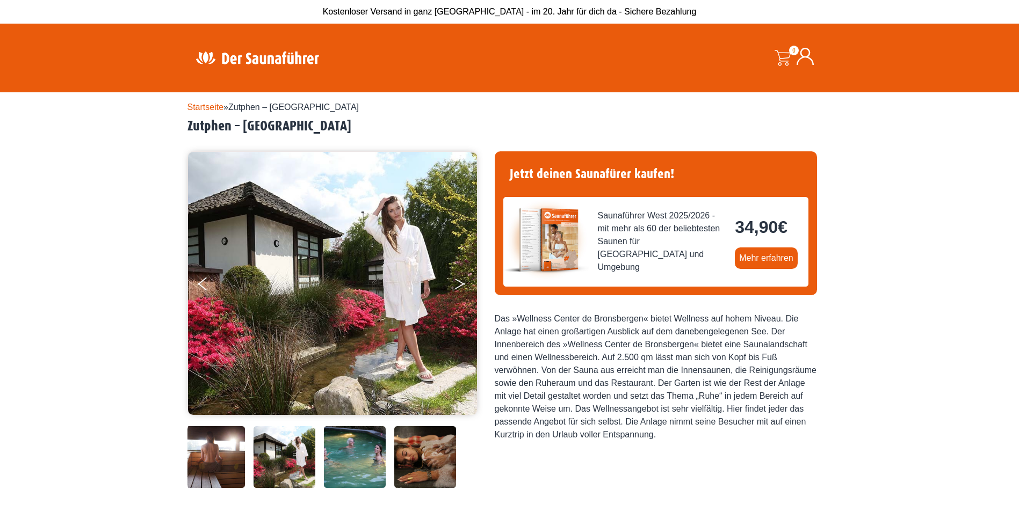
click at [455, 286] on button "Next" at bounding box center [467, 286] width 27 height 27
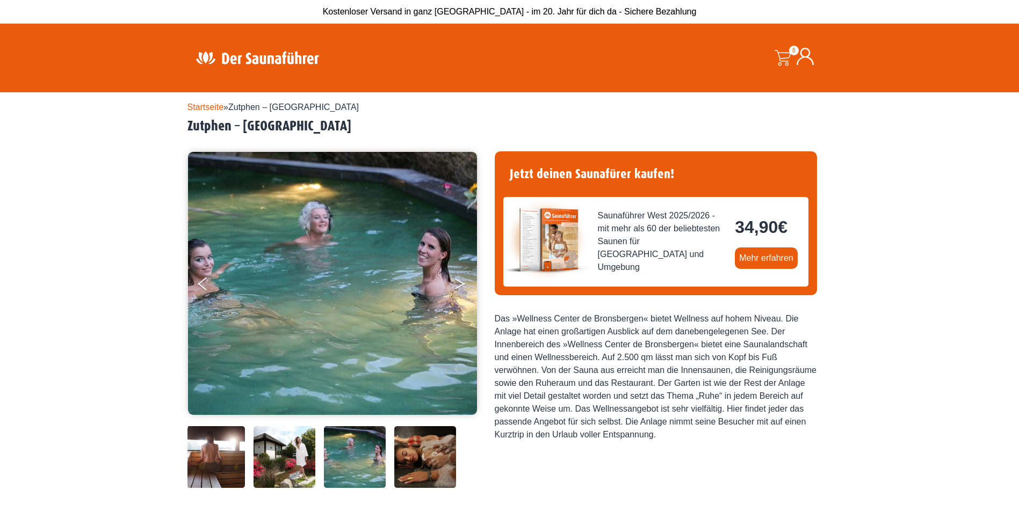
click at [455, 286] on button "Next" at bounding box center [467, 286] width 27 height 27
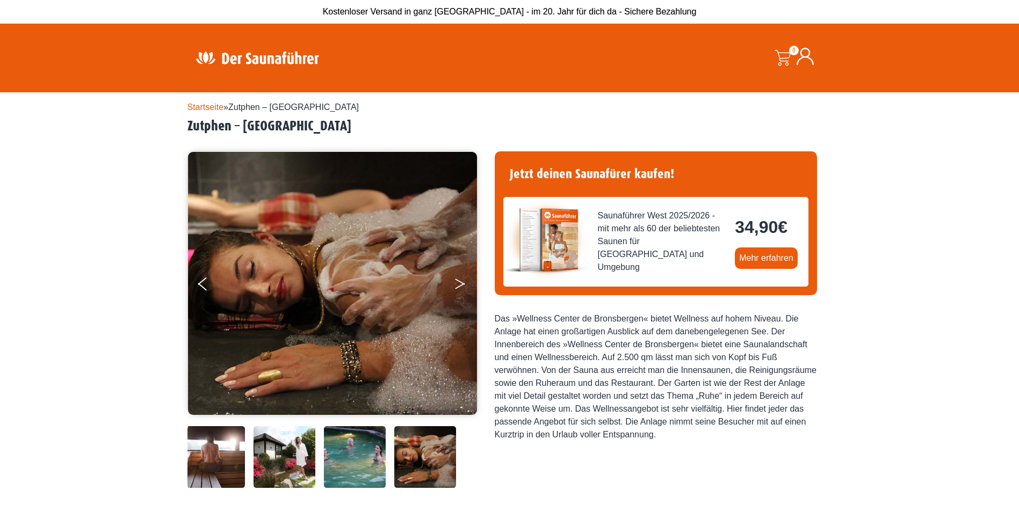
click at [455, 286] on button "Next" at bounding box center [467, 286] width 27 height 27
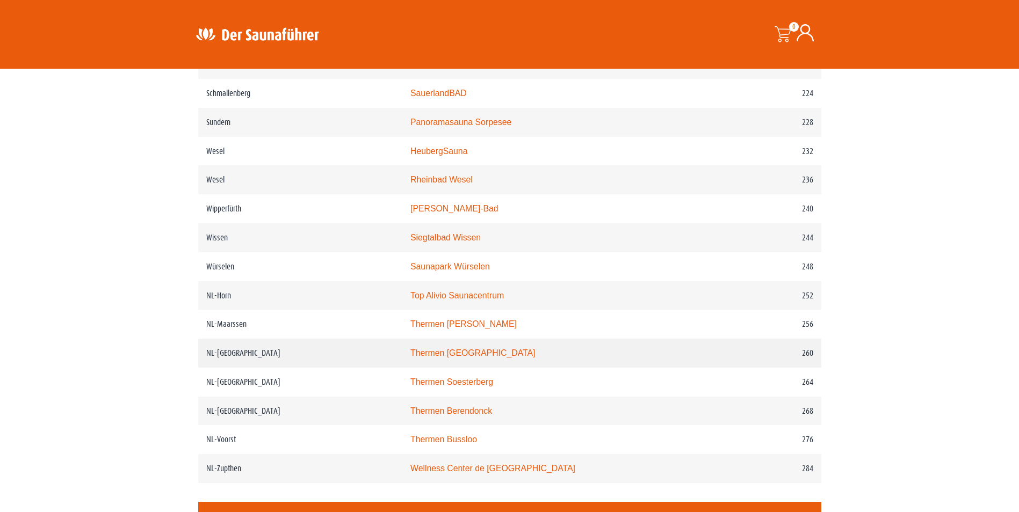
scroll to position [2148, 0]
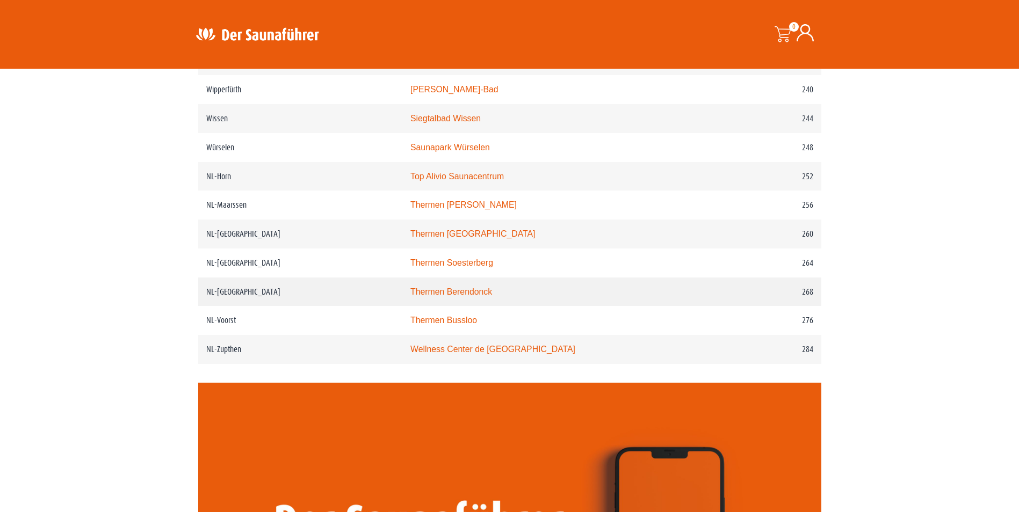
click at [417, 307] on td "Thermen Berendonck" at bounding box center [555, 292] width 307 height 29
click at [444, 296] on link "Thermen Berendonck" at bounding box center [451, 291] width 82 height 9
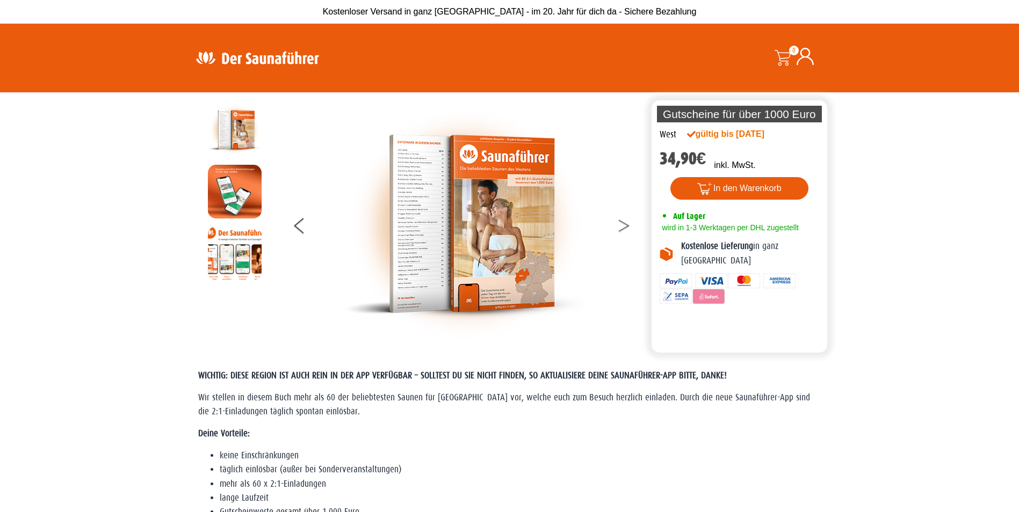
click at [620, 225] on button at bounding box center [630, 227] width 27 height 27
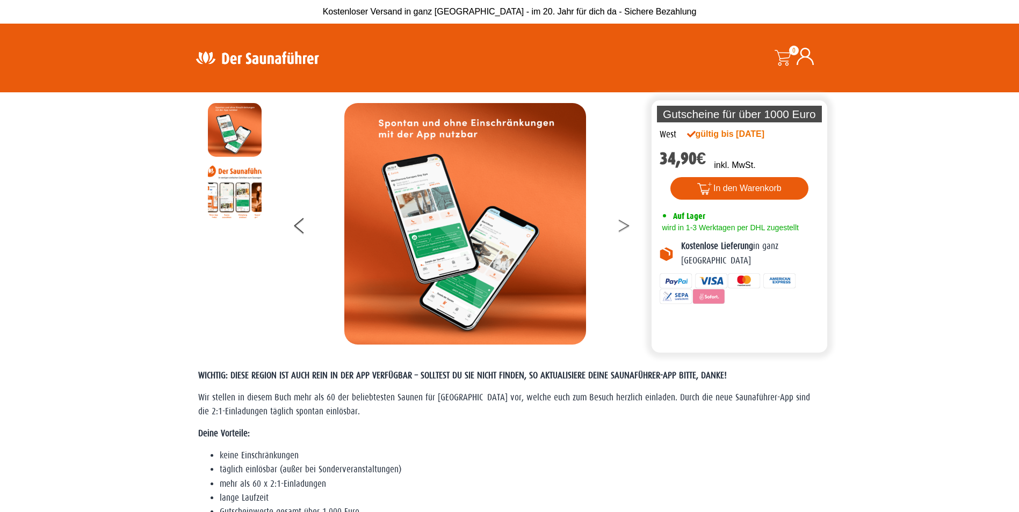
click at [622, 222] on icon at bounding box center [624, 223] width 11 height 7
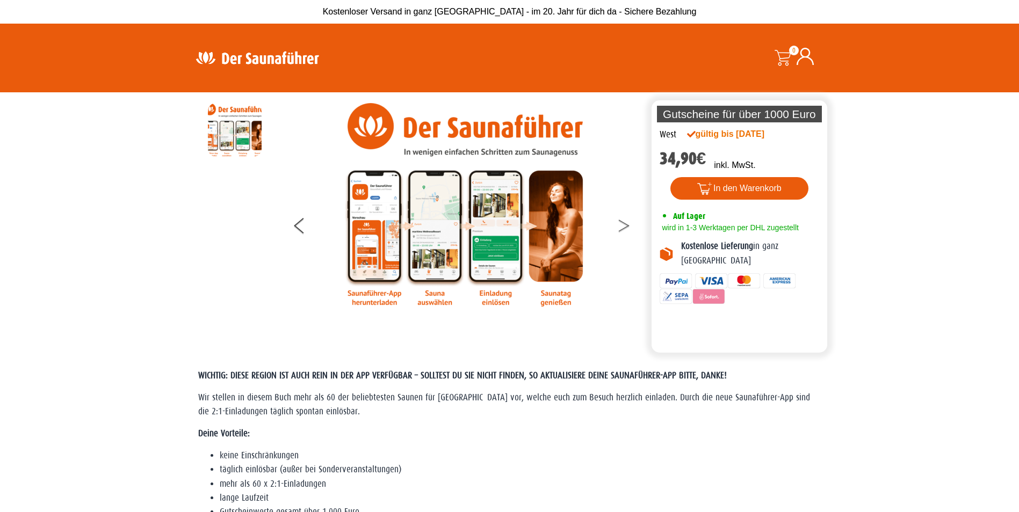
click at [622, 222] on icon at bounding box center [624, 223] width 11 height 7
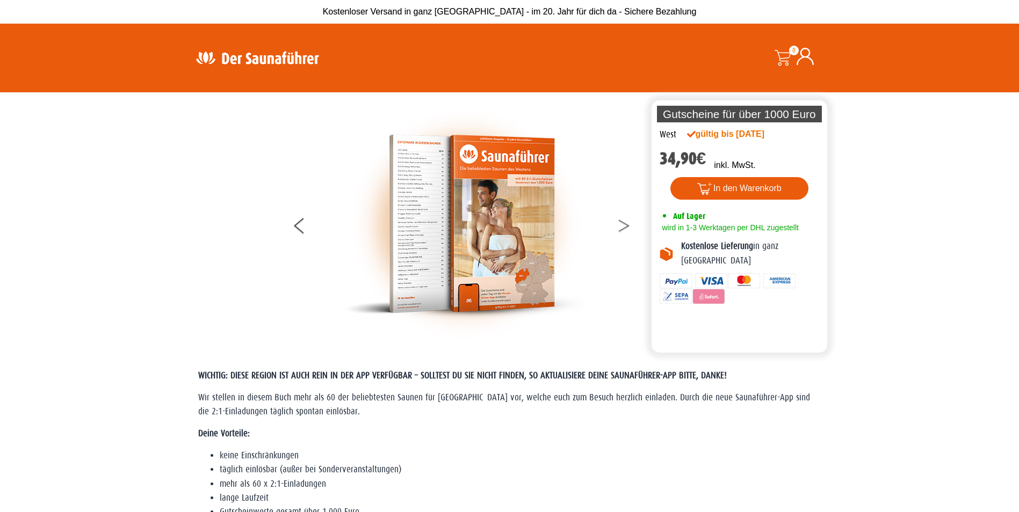
click at [622, 222] on icon at bounding box center [624, 223] width 11 height 7
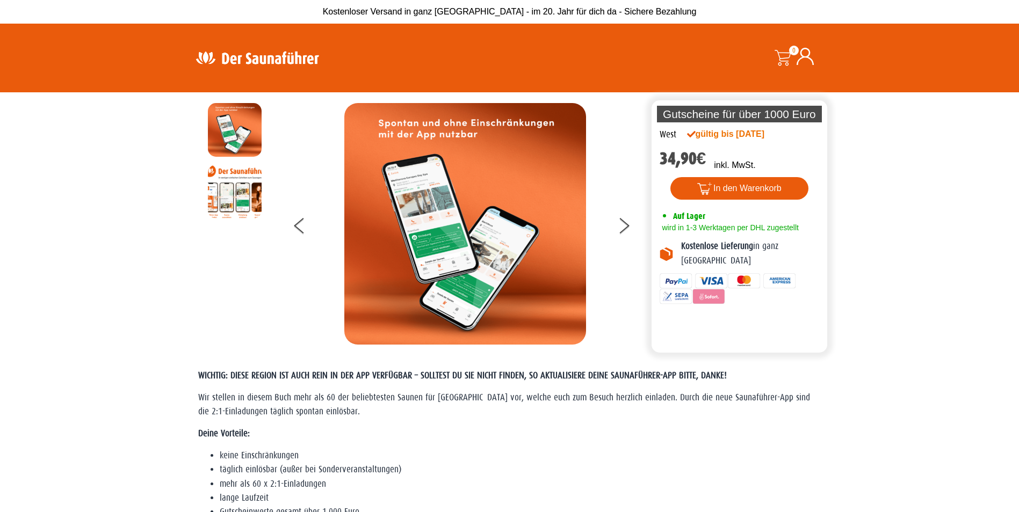
click at [235, 201] on img at bounding box center [235, 192] width 54 height 54
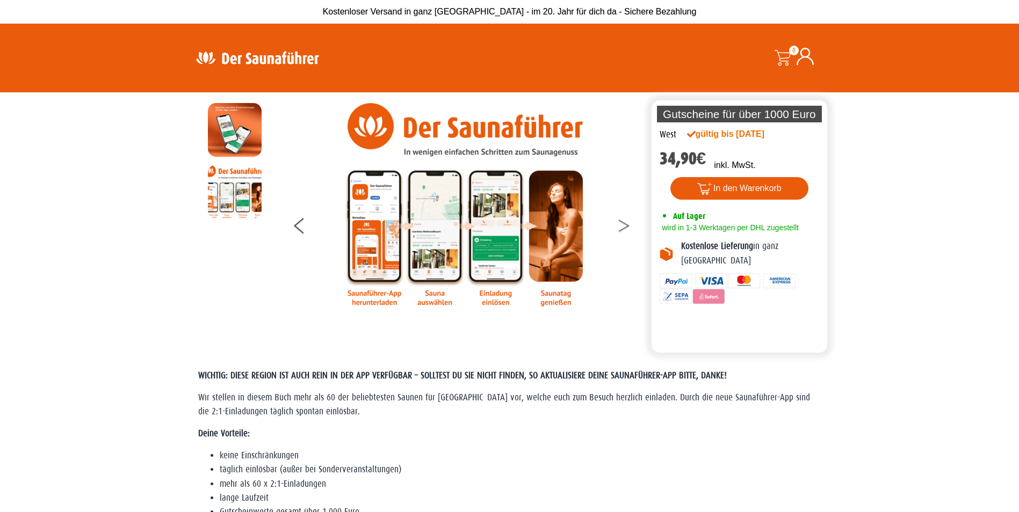
click at [628, 230] on button at bounding box center [630, 227] width 27 height 27
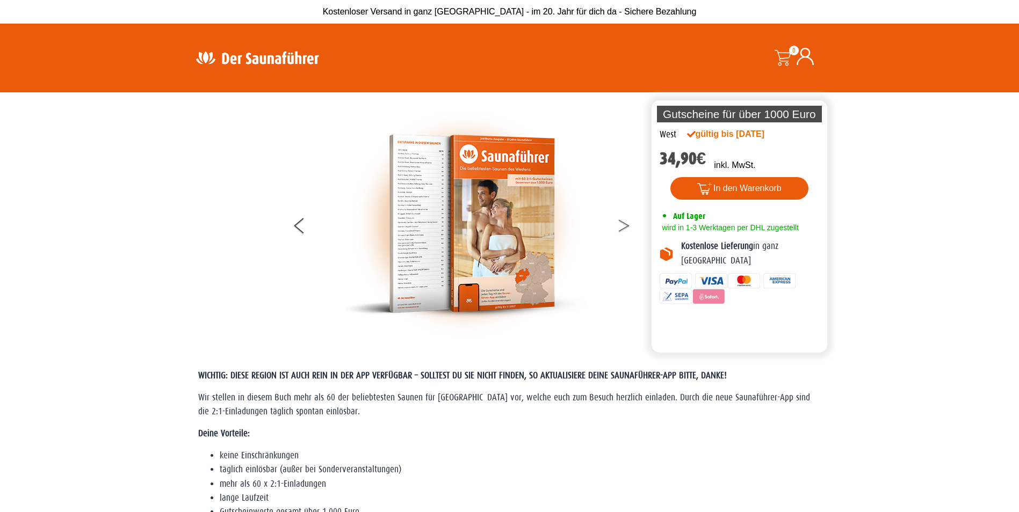
click at [628, 230] on button at bounding box center [630, 227] width 27 height 27
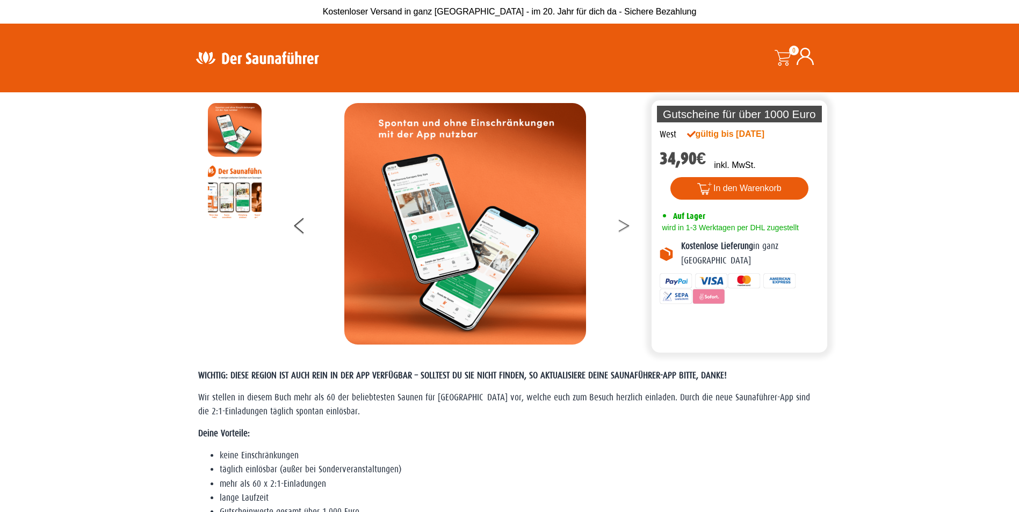
click at [628, 230] on button at bounding box center [630, 227] width 27 height 27
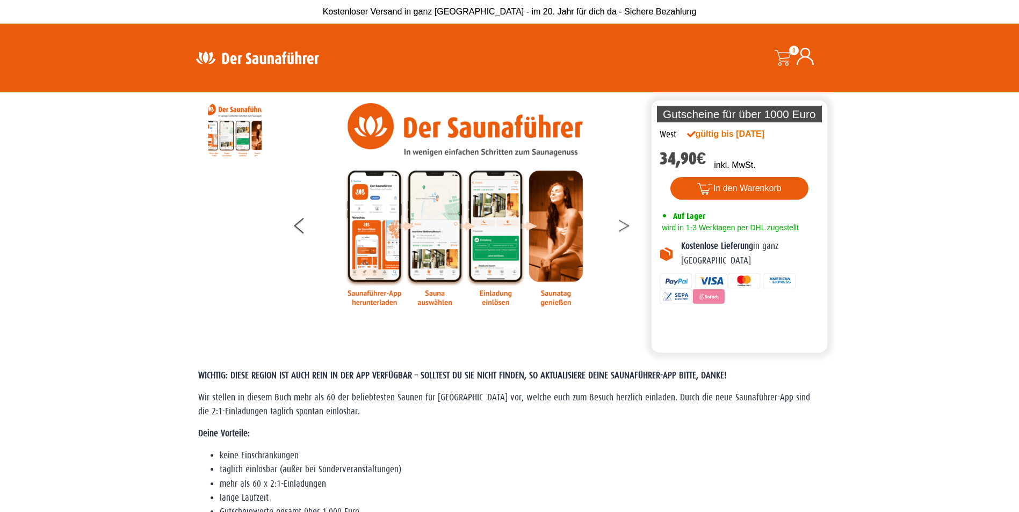
click at [628, 230] on button at bounding box center [630, 227] width 27 height 27
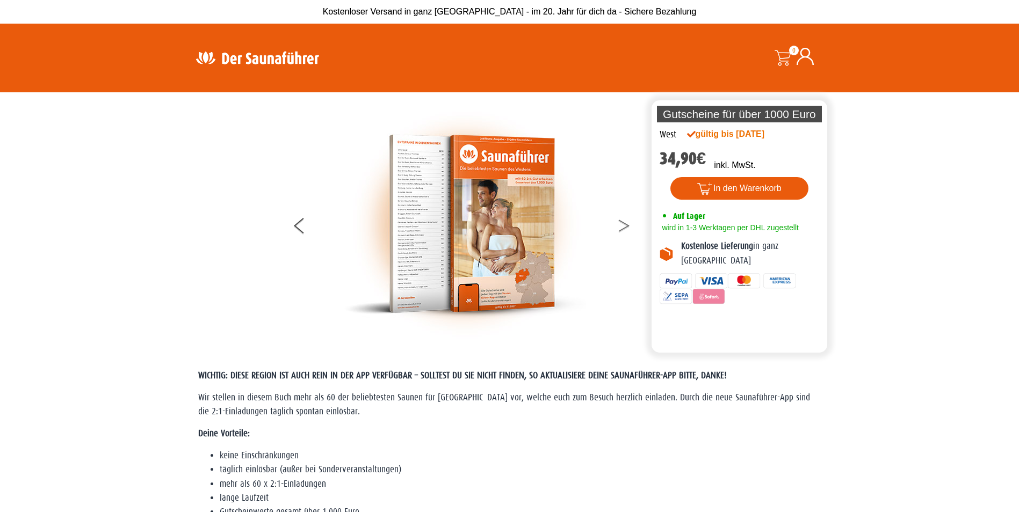
click at [628, 230] on button at bounding box center [630, 227] width 27 height 27
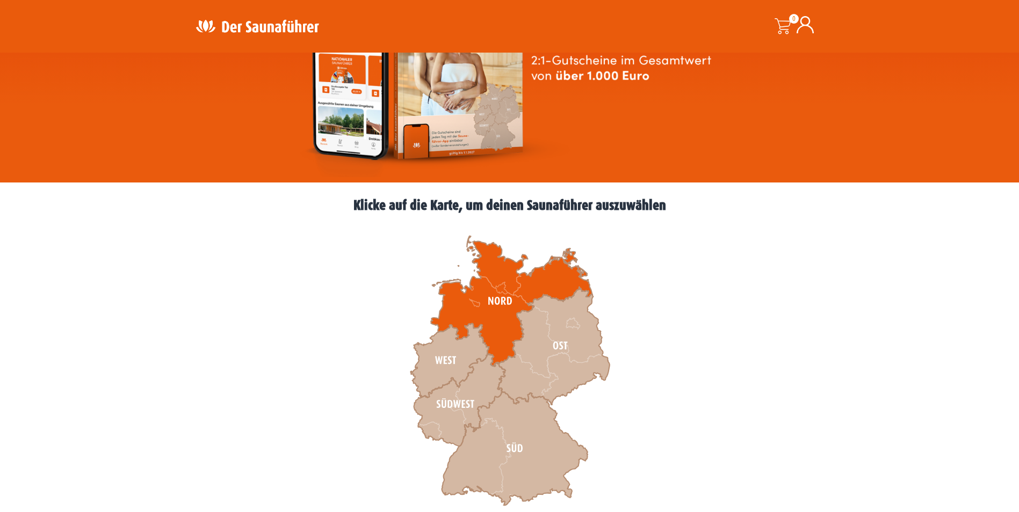
click at [505, 317] on icon at bounding box center [511, 301] width 161 height 130
